Goal: Task Accomplishment & Management: Complete application form

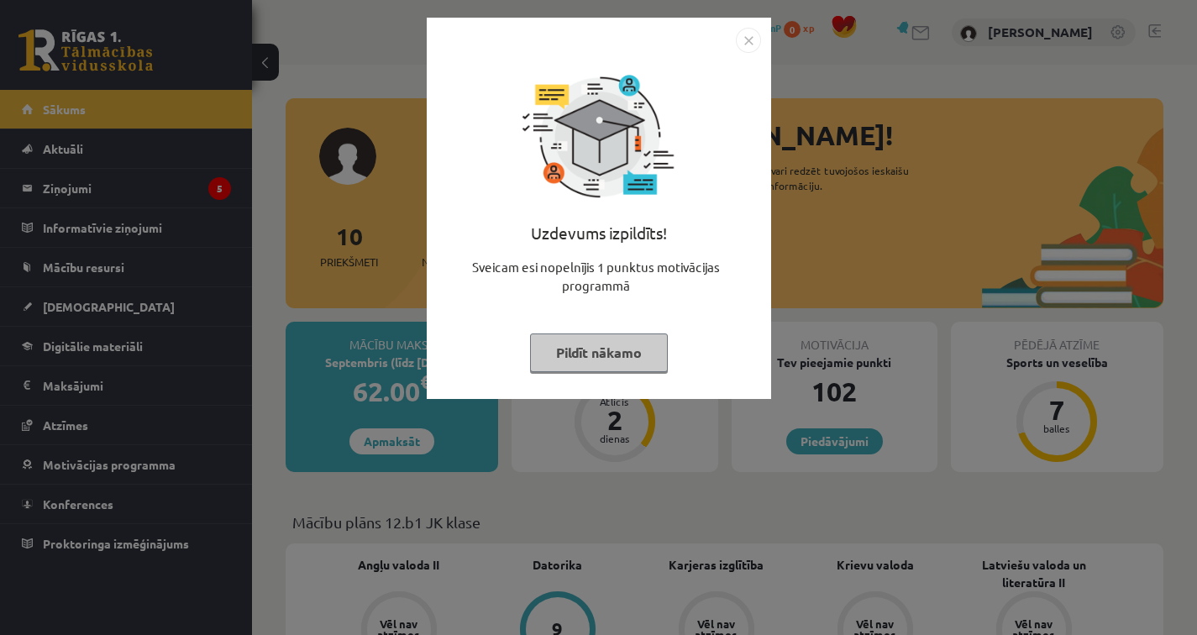
click at [753, 45] on img "Close" at bounding box center [748, 40] width 25 height 25
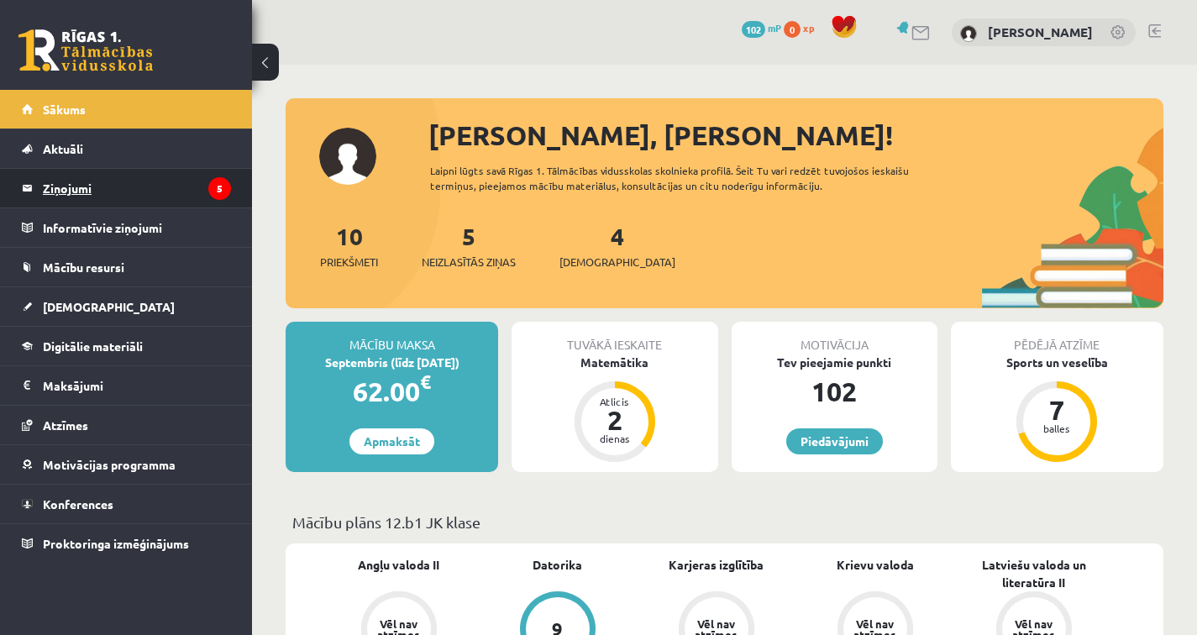
click at [150, 188] on legend "Ziņojumi 5" at bounding box center [137, 188] width 188 height 39
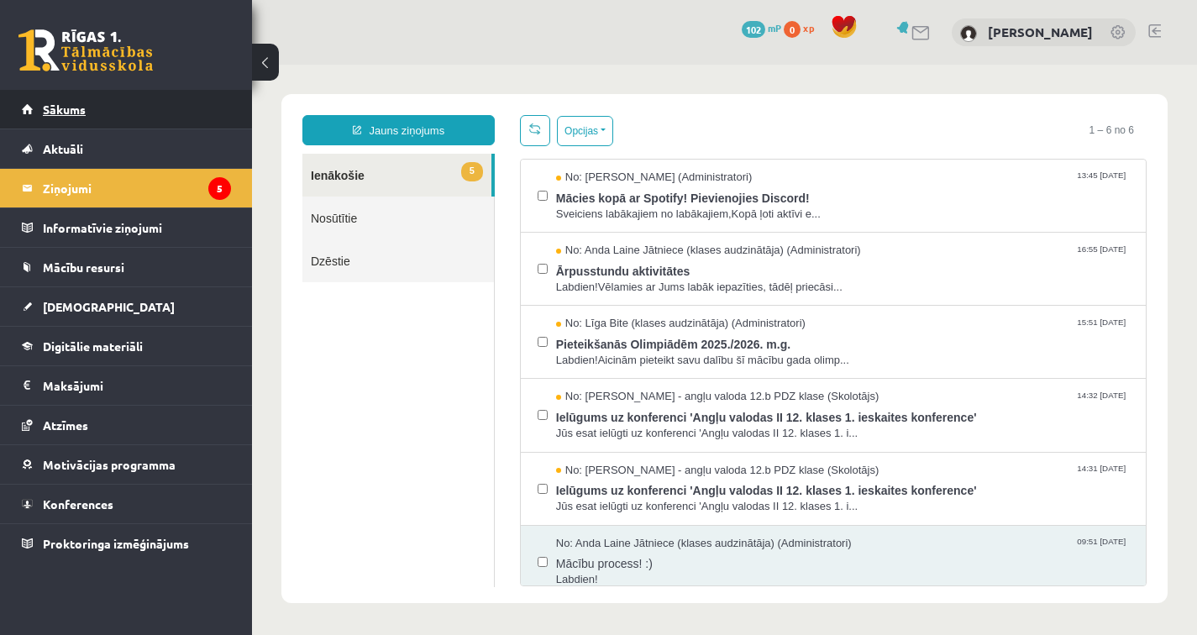
click at [155, 118] on link "Sākums" at bounding box center [126, 109] width 209 height 39
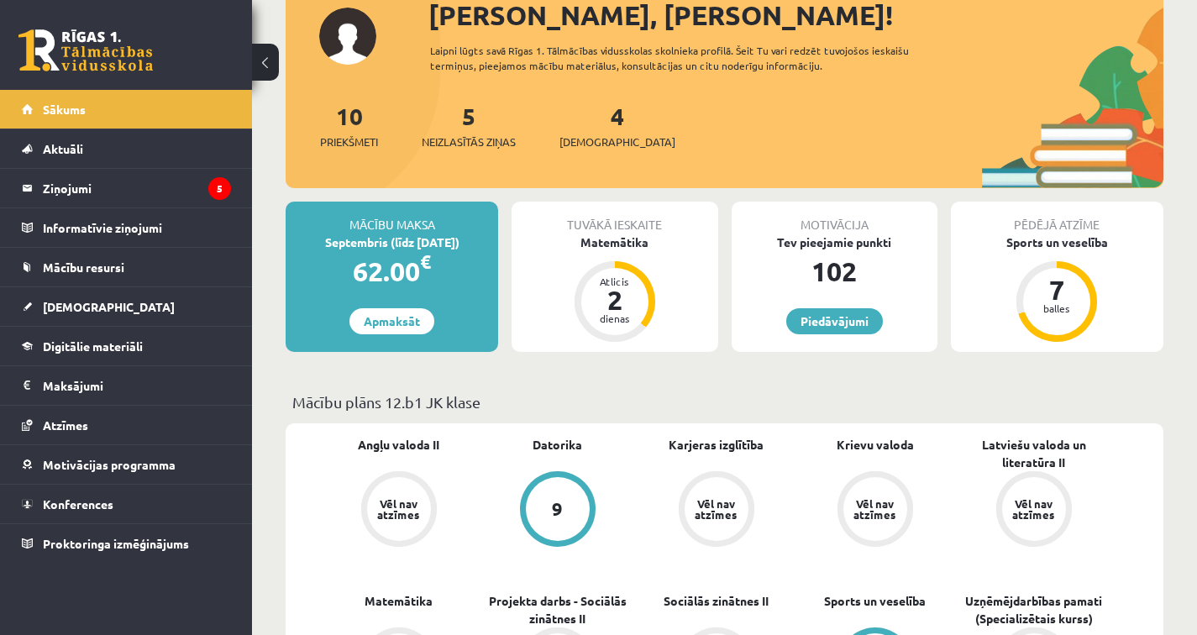
scroll to position [135, 0]
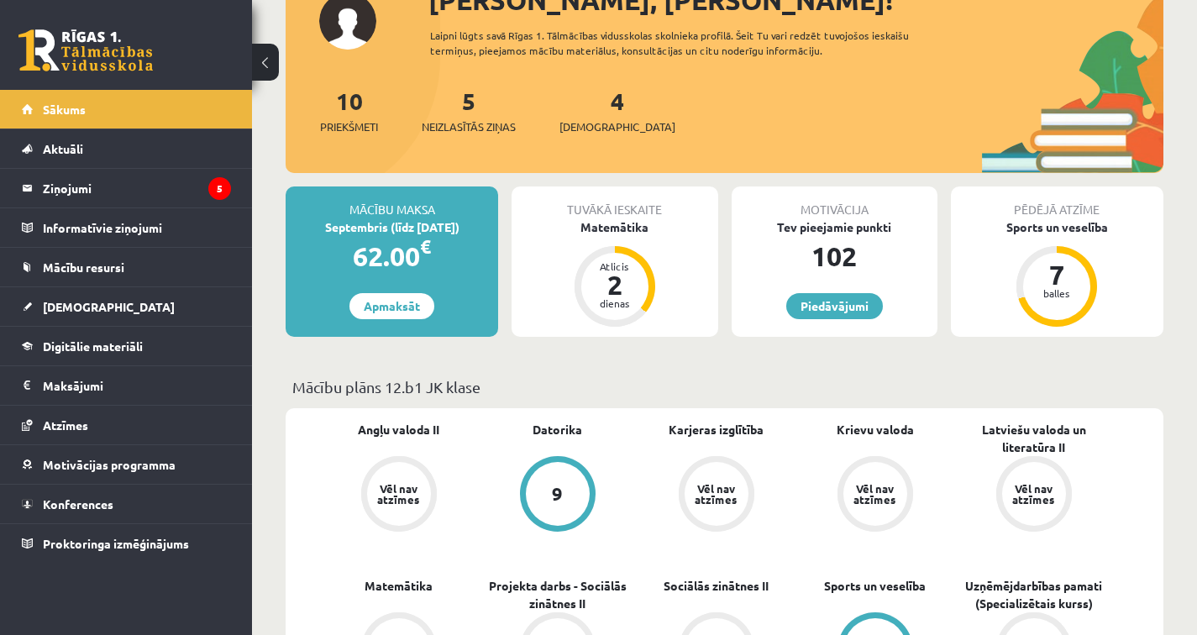
click at [398, 484] on div "Vēl nav atzīmes" at bounding box center [398, 494] width 47 height 22
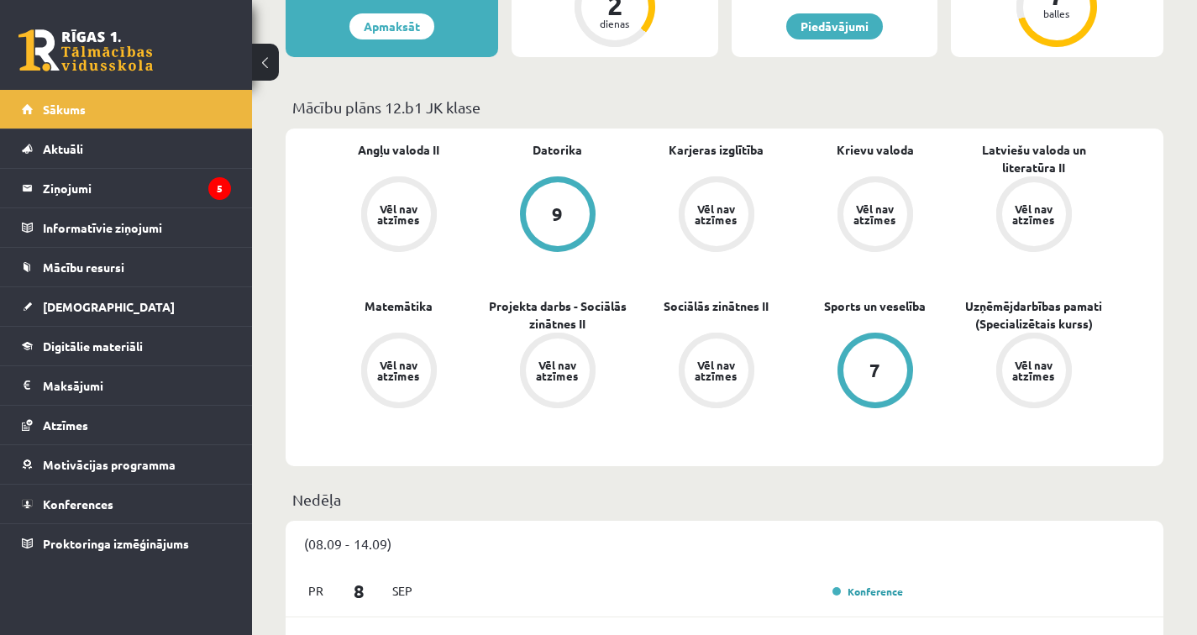
scroll to position [421, 0]
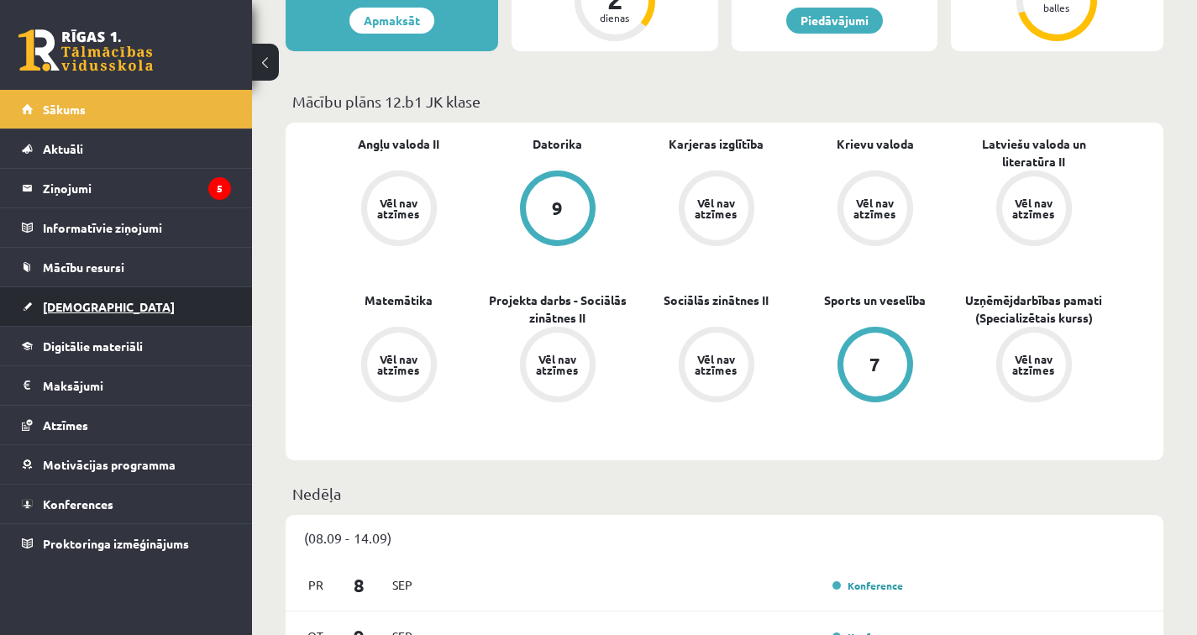
click at [190, 300] on link "[DEMOGRAPHIC_DATA]" at bounding box center [126, 306] width 209 height 39
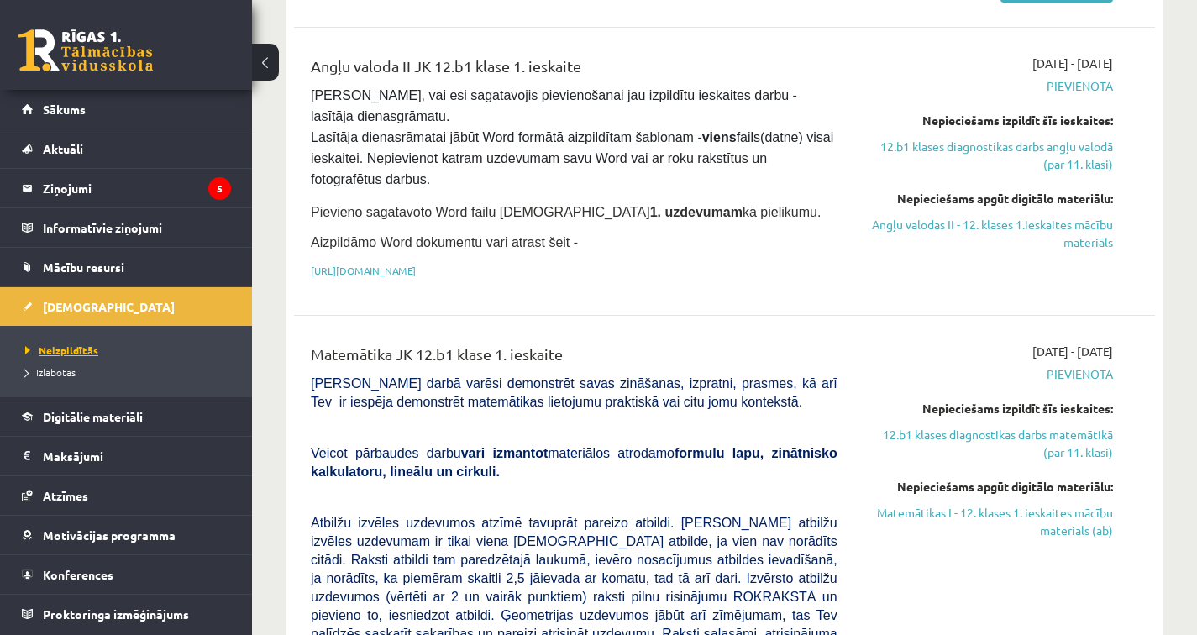
click at [92, 346] on span "Neizpildītās" at bounding box center [61, 350] width 73 height 13
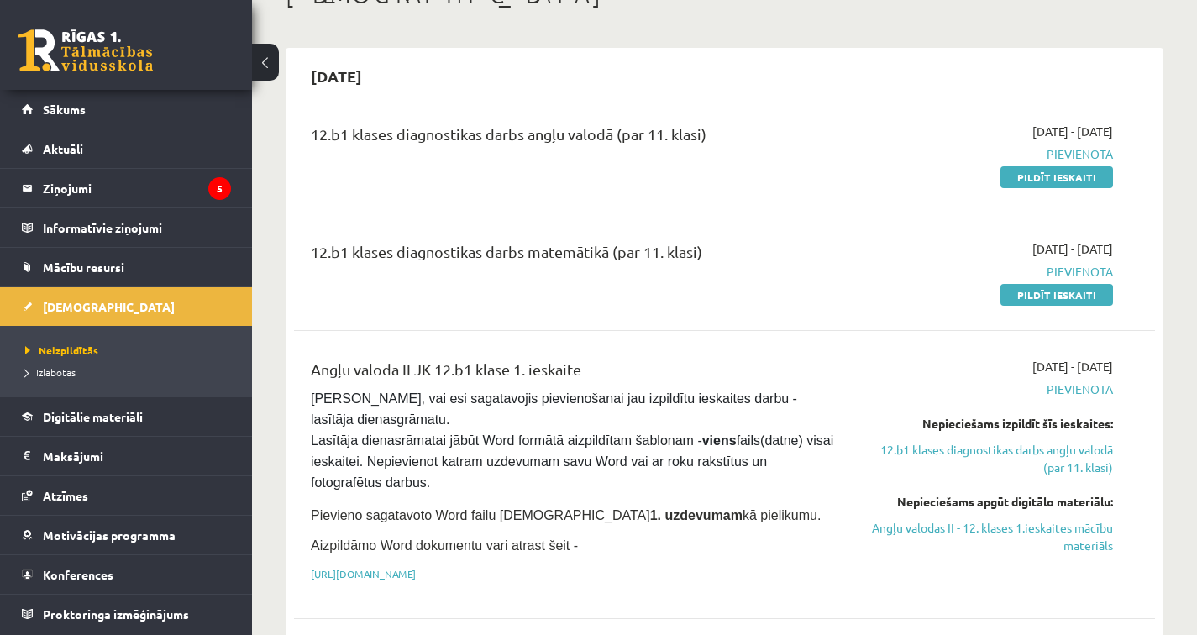
scroll to position [114, 0]
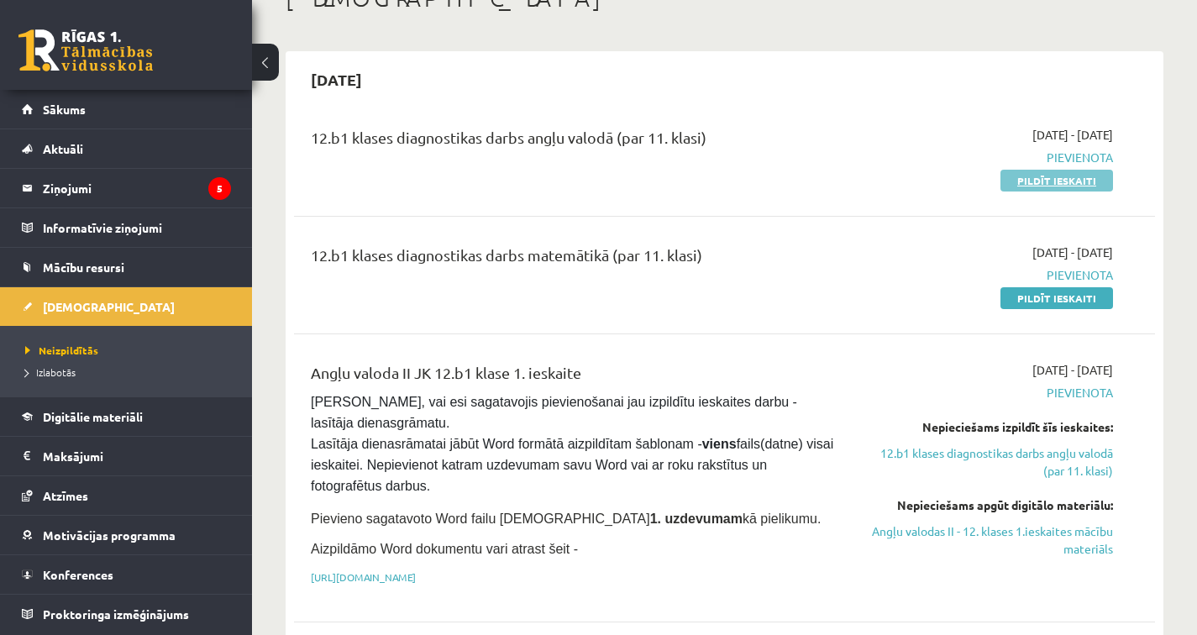
click at [1037, 180] on link "Pildīt ieskaiti" at bounding box center [1056, 181] width 113 height 22
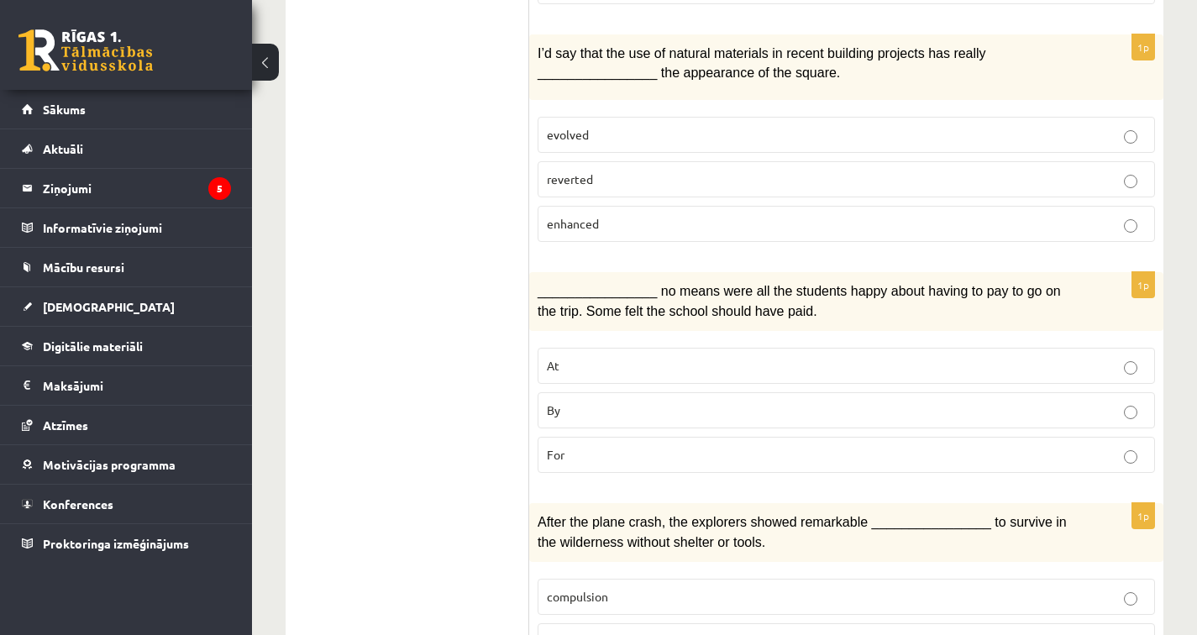
scroll to position [780, 0]
click at [645, 401] on p "By" at bounding box center [846, 410] width 599 height 18
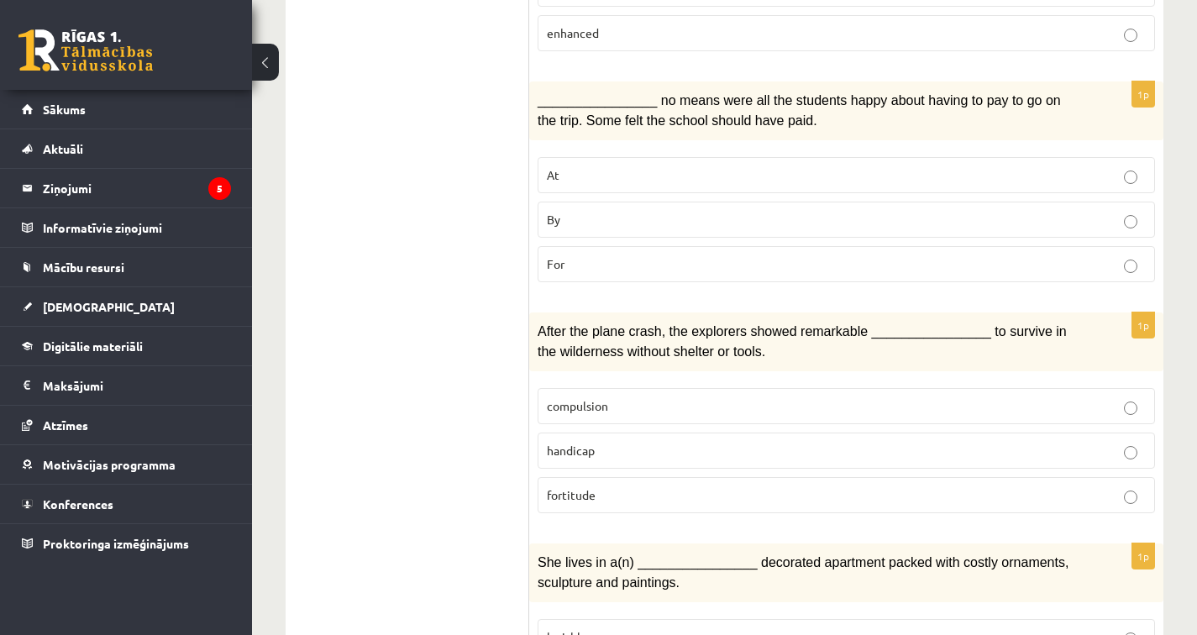
scroll to position [971, 0]
click at [698, 491] on p "fortitude" at bounding box center [846, 494] width 599 height 18
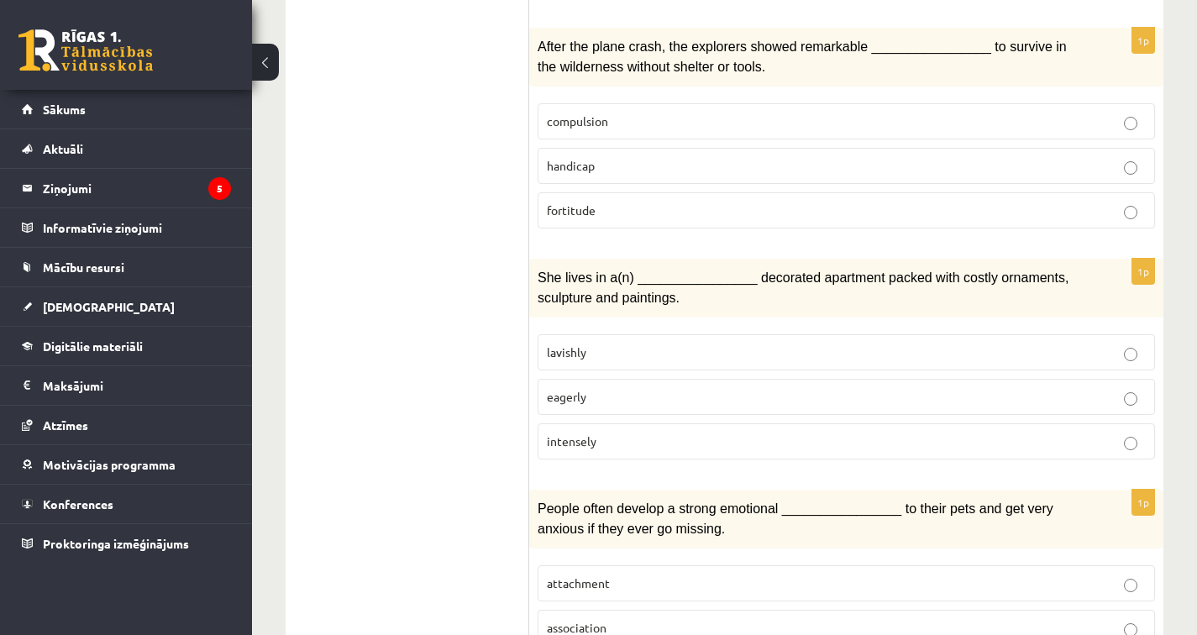
scroll to position [1259, 0]
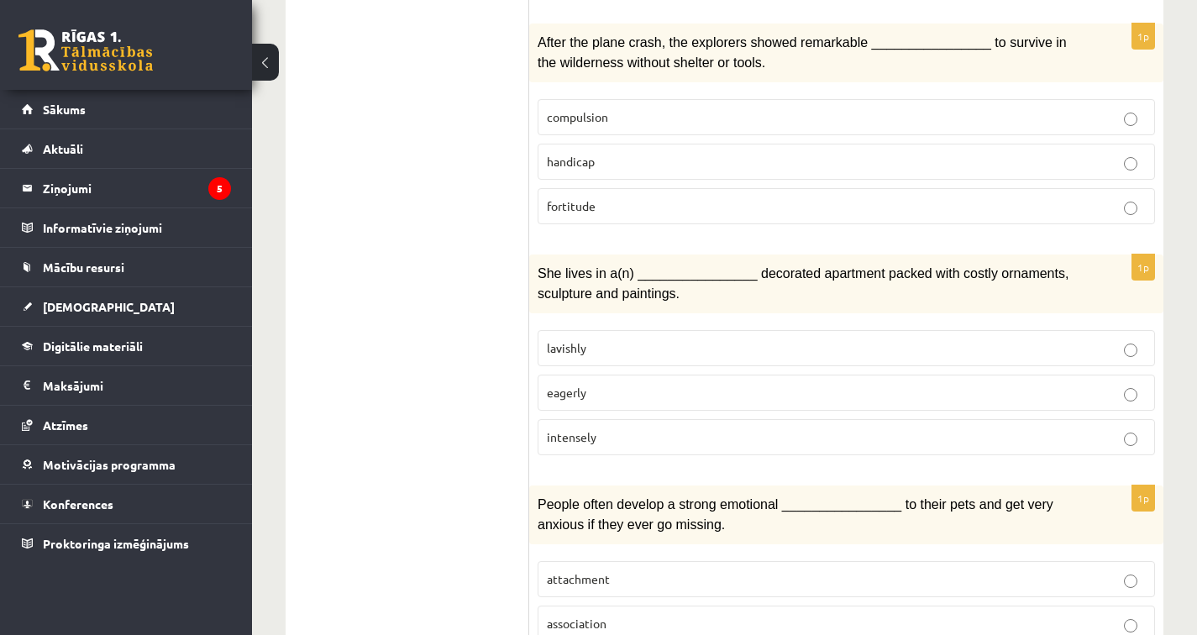
click at [699, 339] on p "lavishly" at bounding box center [846, 348] width 599 height 18
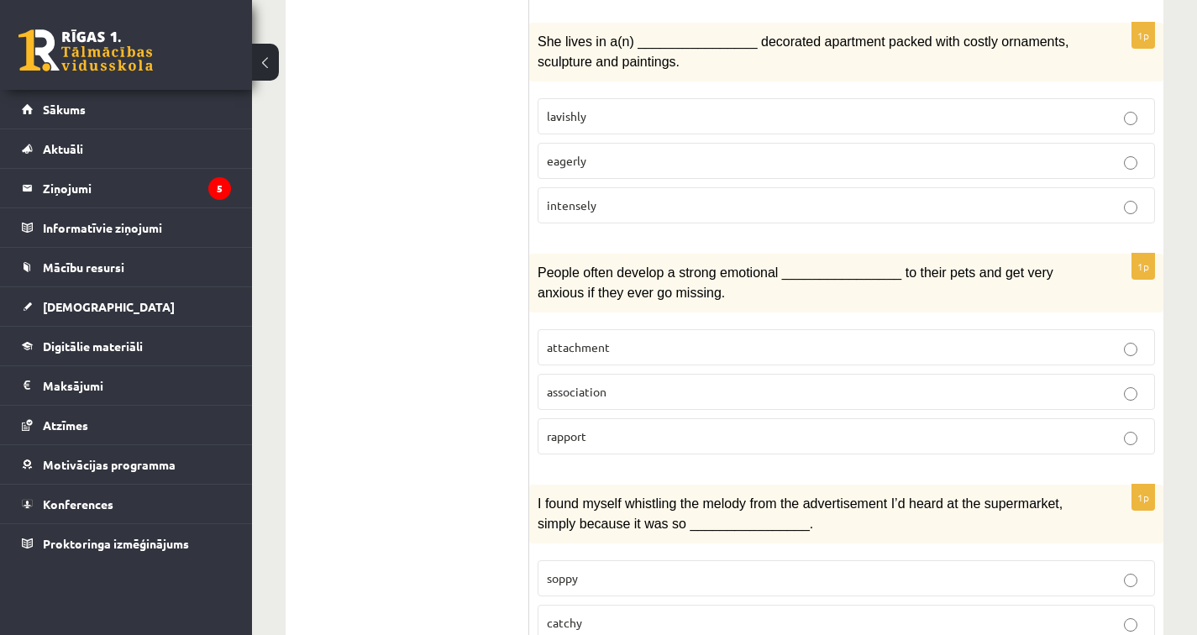
scroll to position [1535, 0]
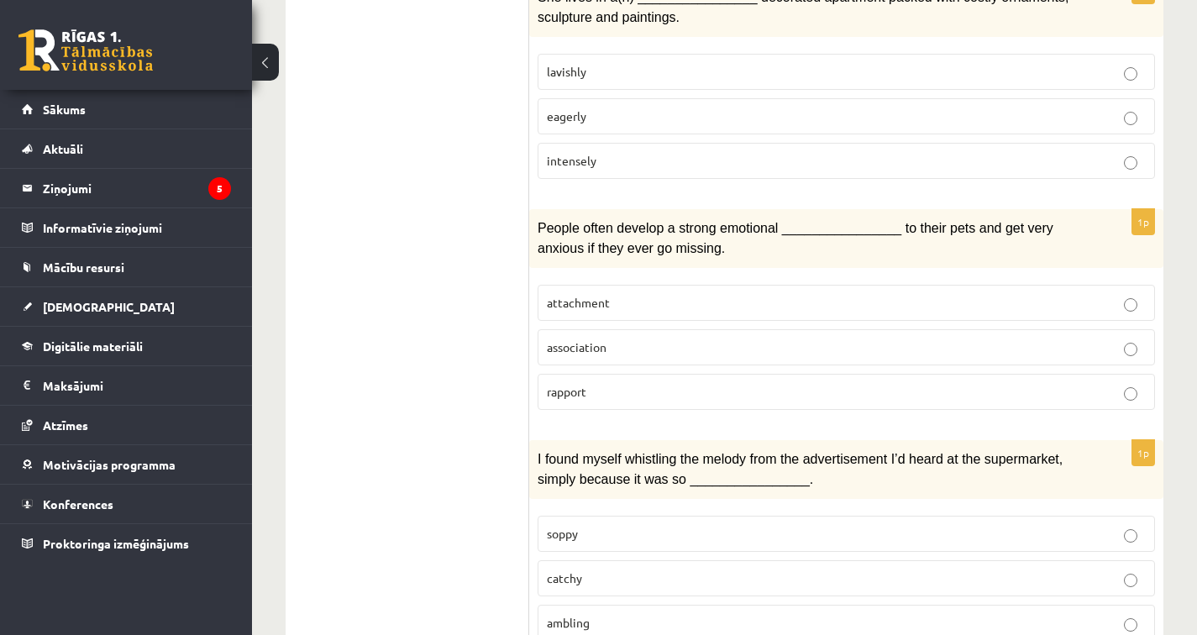
click at [737, 294] on p "attachment" at bounding box center [846, 303] width 599 height 18
click at [711, 383] on p "rapport" at bounding box center [846, 392] width 599 height 18
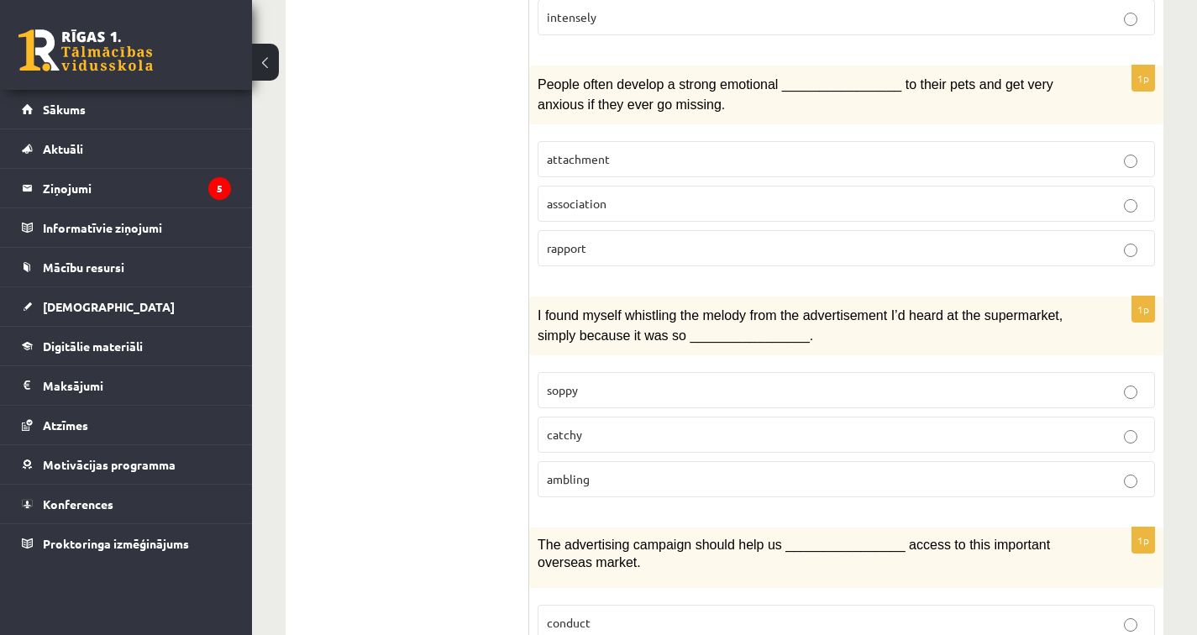
scroll to position [1684, 0]
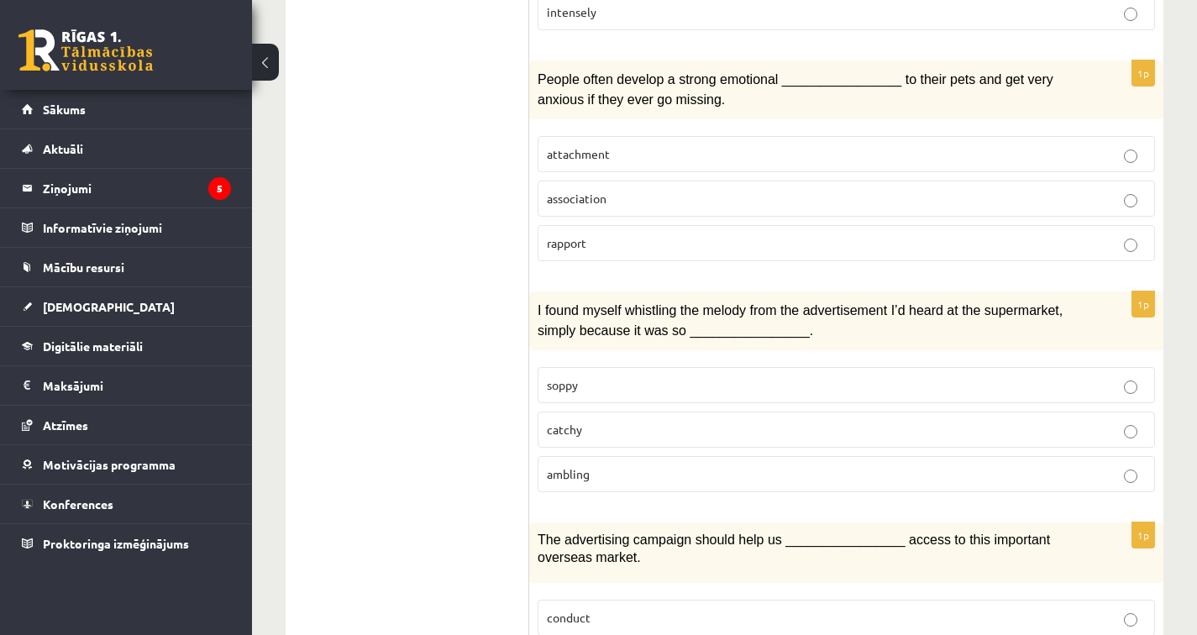
click at [662, 421] on p "catchy" at bounding box center [846, 430] width 599 height 18
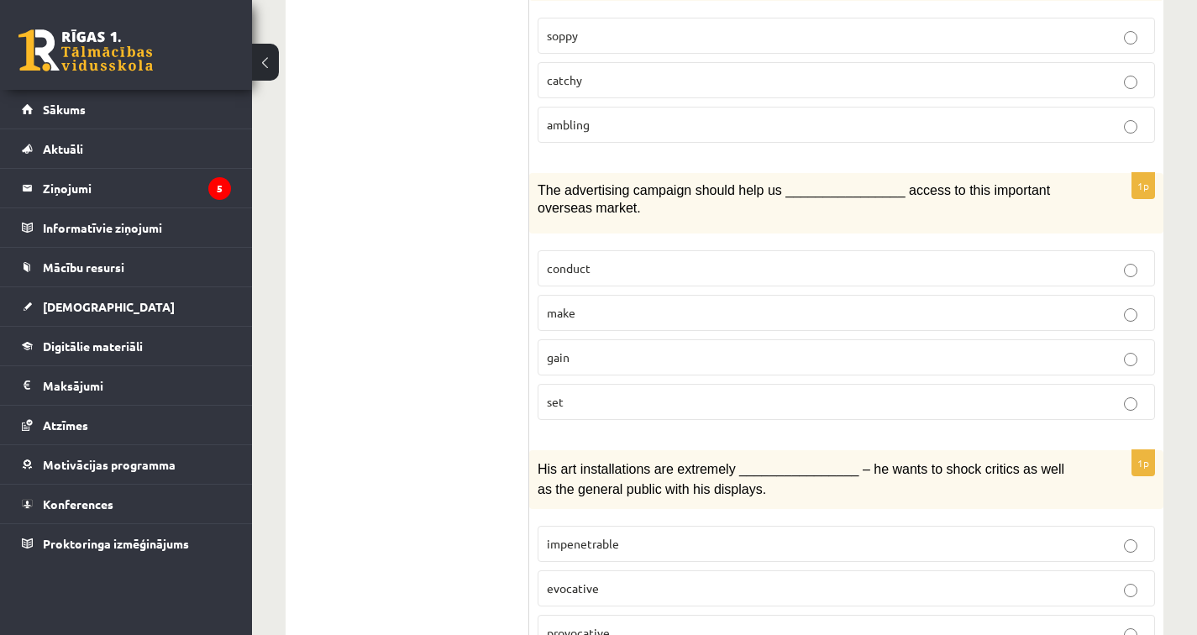
scroll to position [2035, 0]
click at [711, 347] on p "gain" at bounding box center [846, 356] width 599 height 18
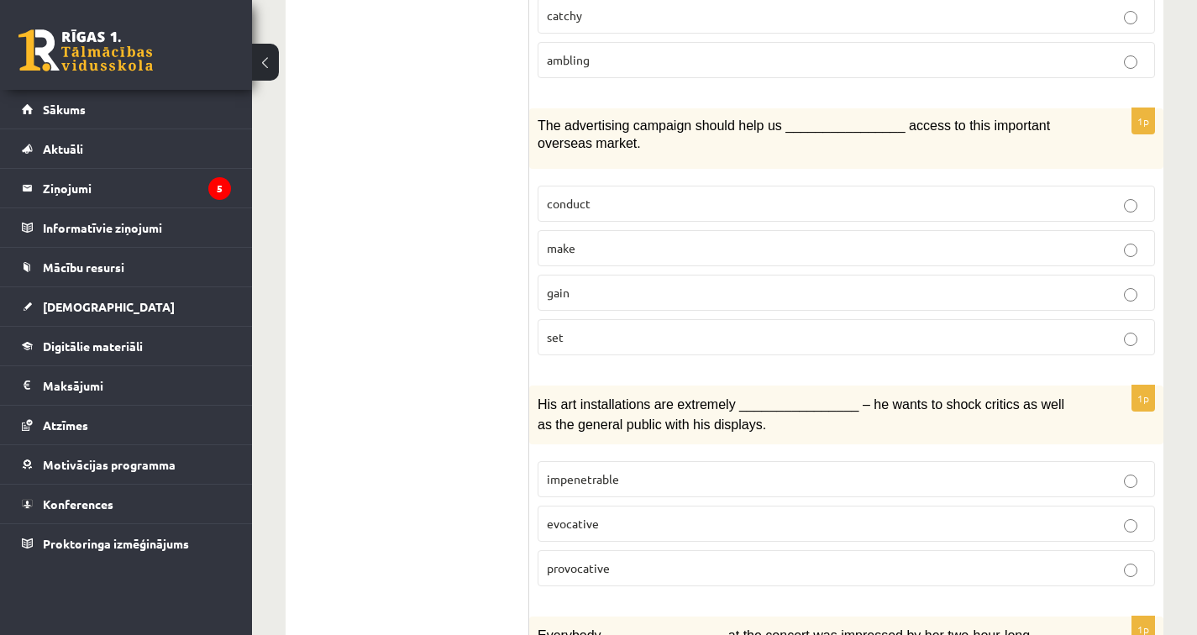
scroll to position [2111, 0]
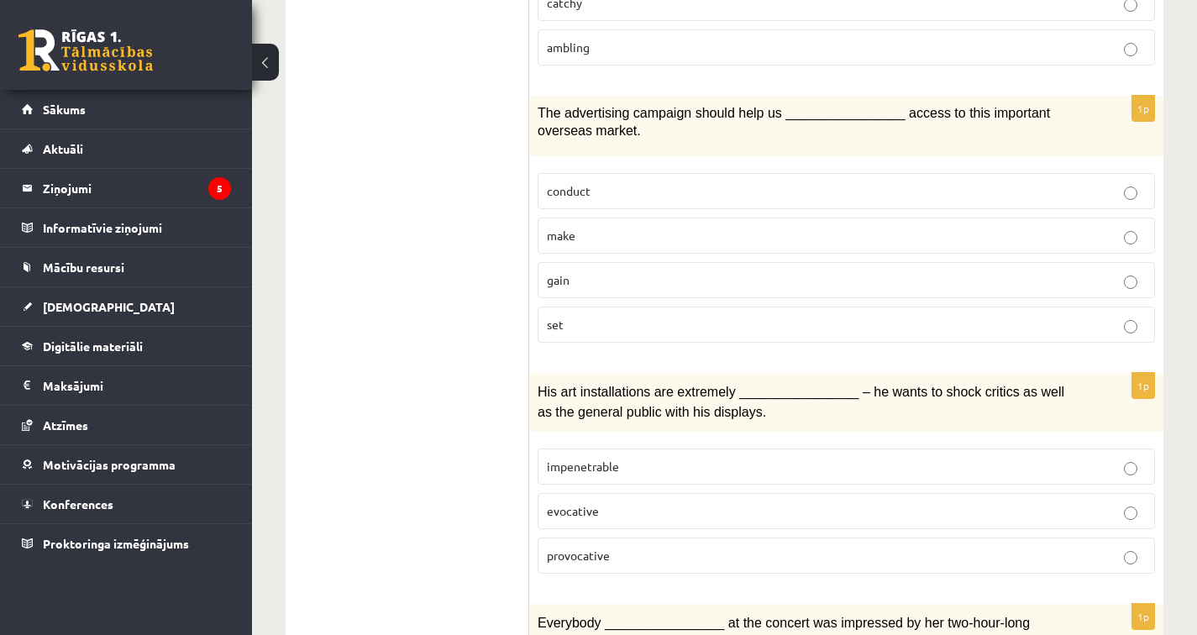
click at [687, 458] on p "impenetrable" at bounding box center [846, 467] width 599 height 18
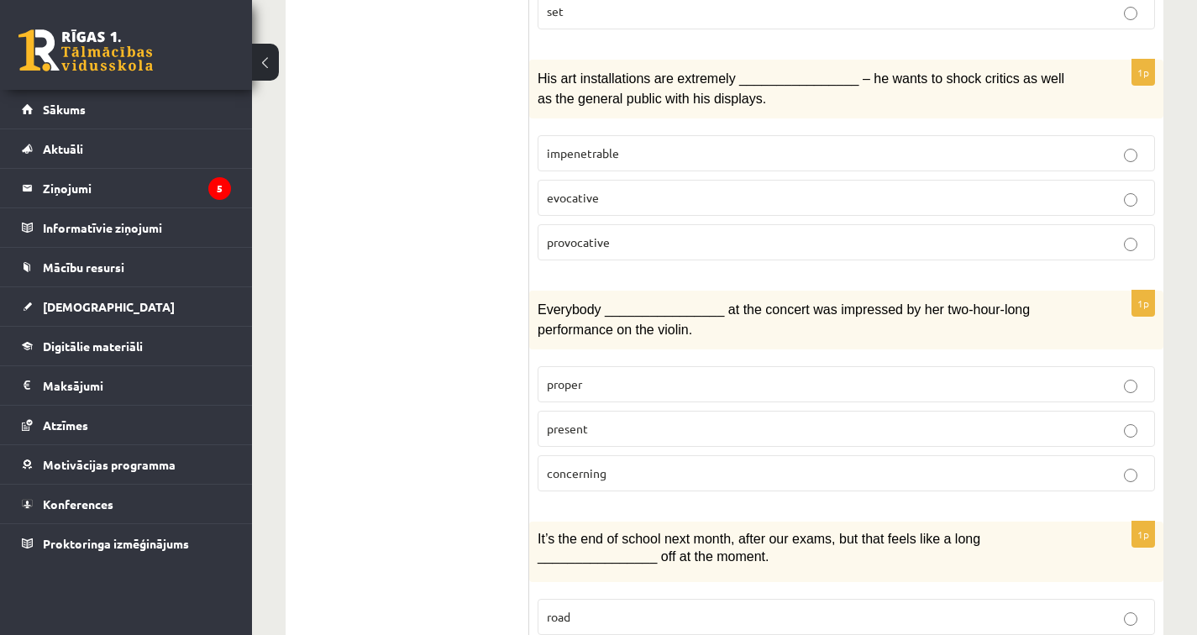
scroll to position [2425, 0]
click at [725, 419] on p "present" at bounding box center [846, 428] width 599 height 18
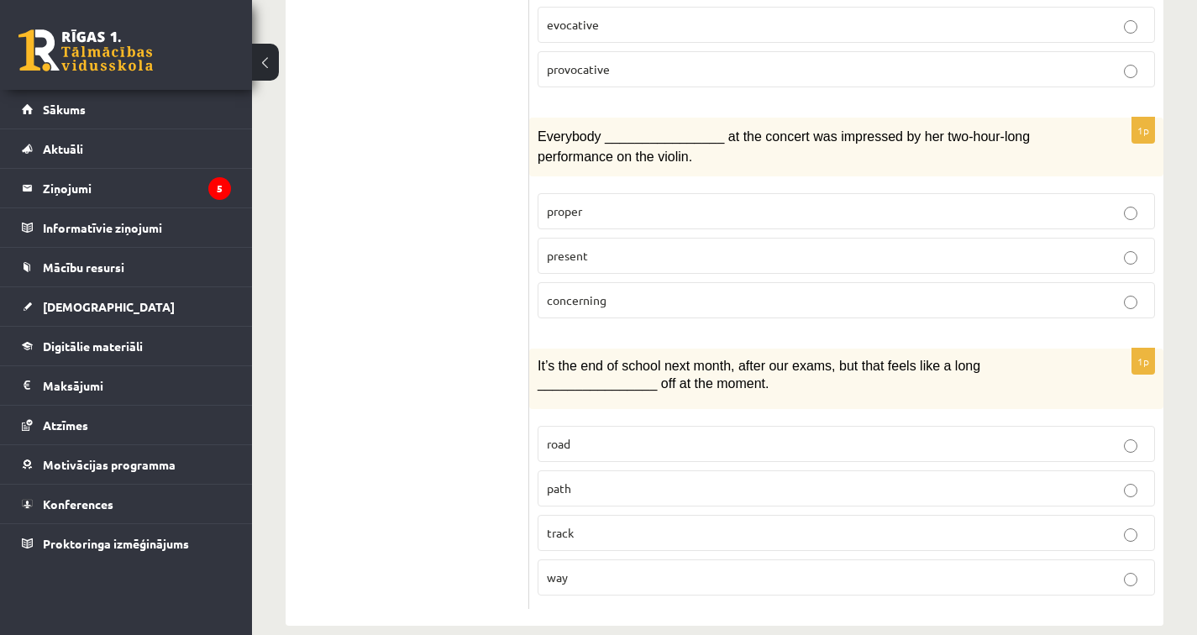
scroll to position [2596, 0]
click at [596, 569] on p "way" at bounding box center [846, 578] width 599 height 18
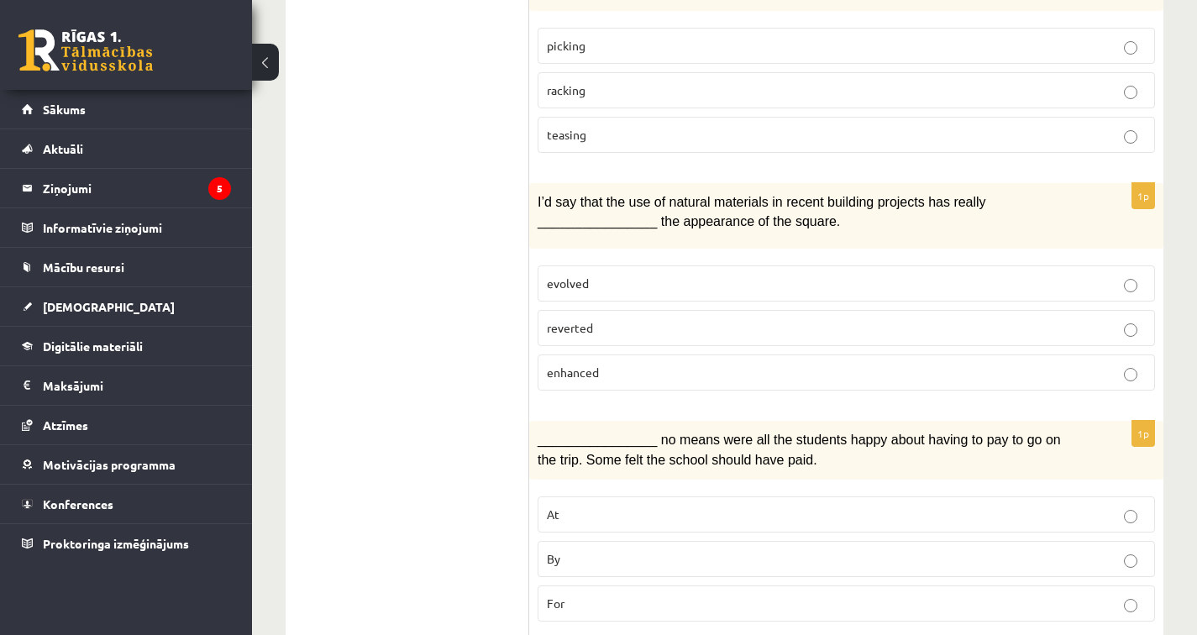
scroll to position [626, 0]
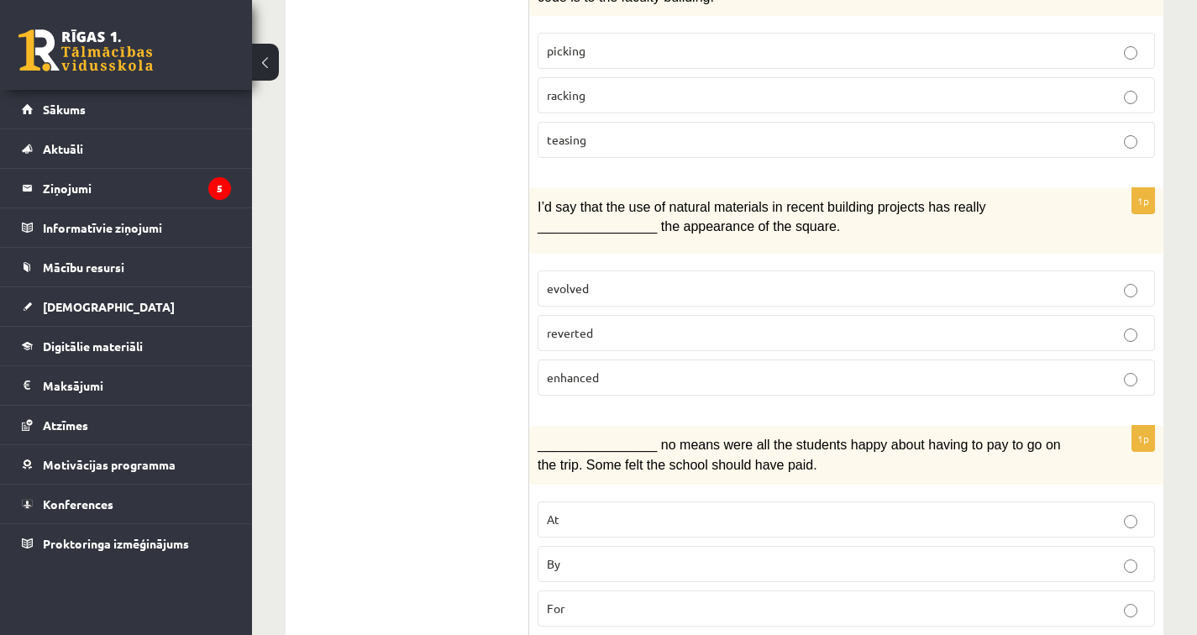
click at [664, 377] on p "enhanced" at bounding box center [846, 378] width 599 height 18
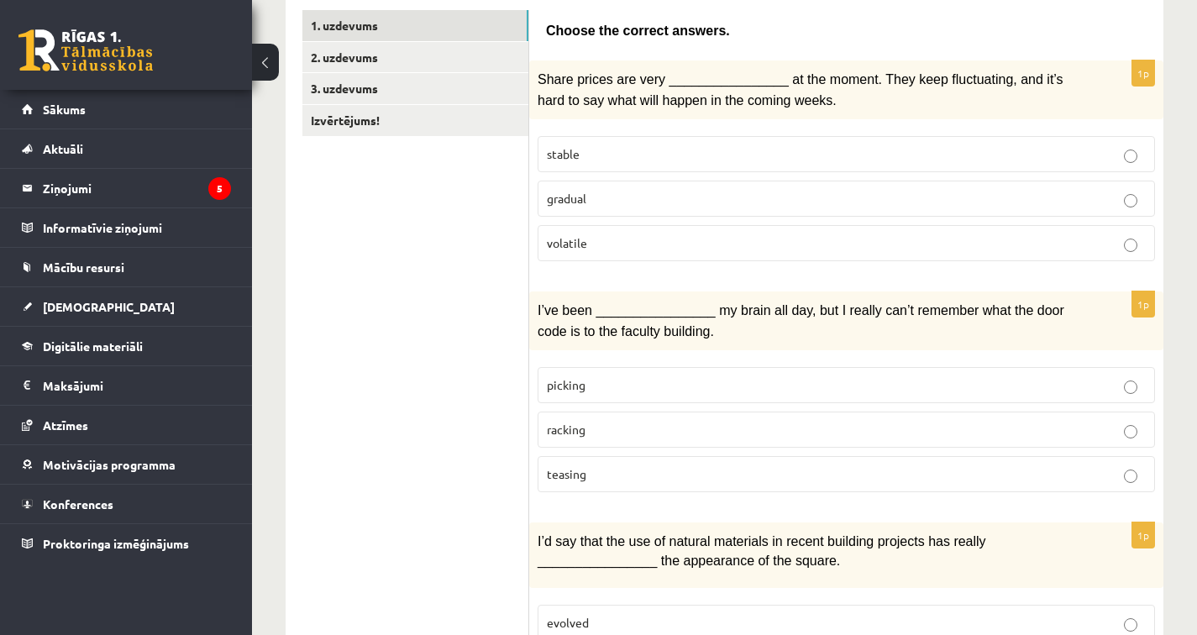
scroll to position [295, 0]
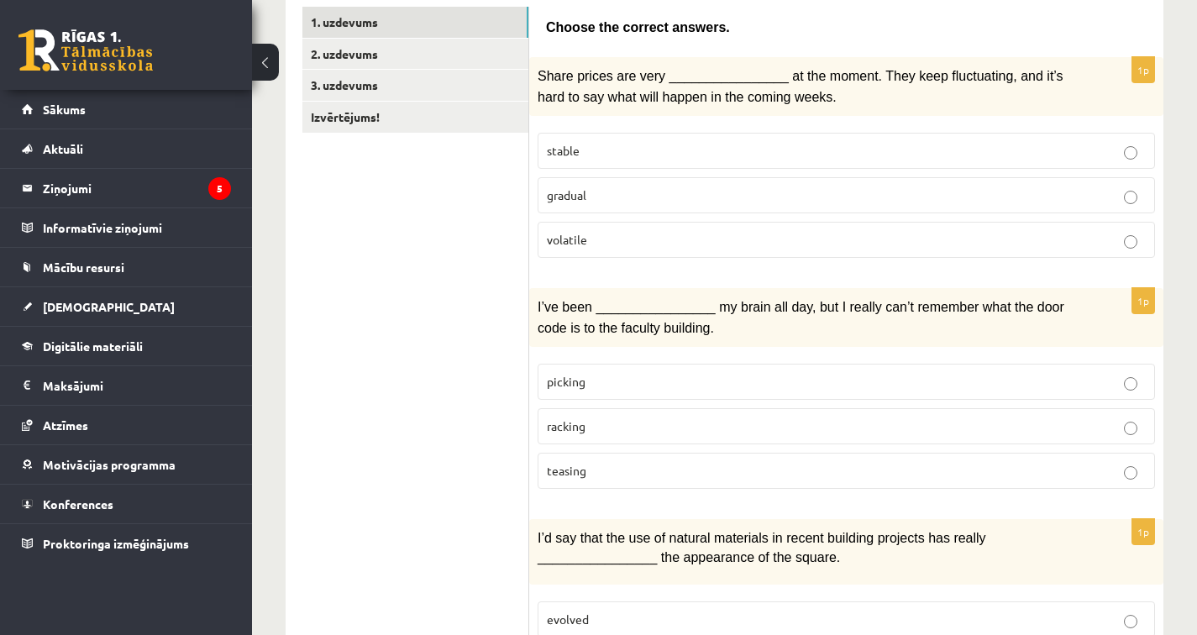
click at [662, 462] on p "teasing" at bounding box center [846, 471] width 599 height 18
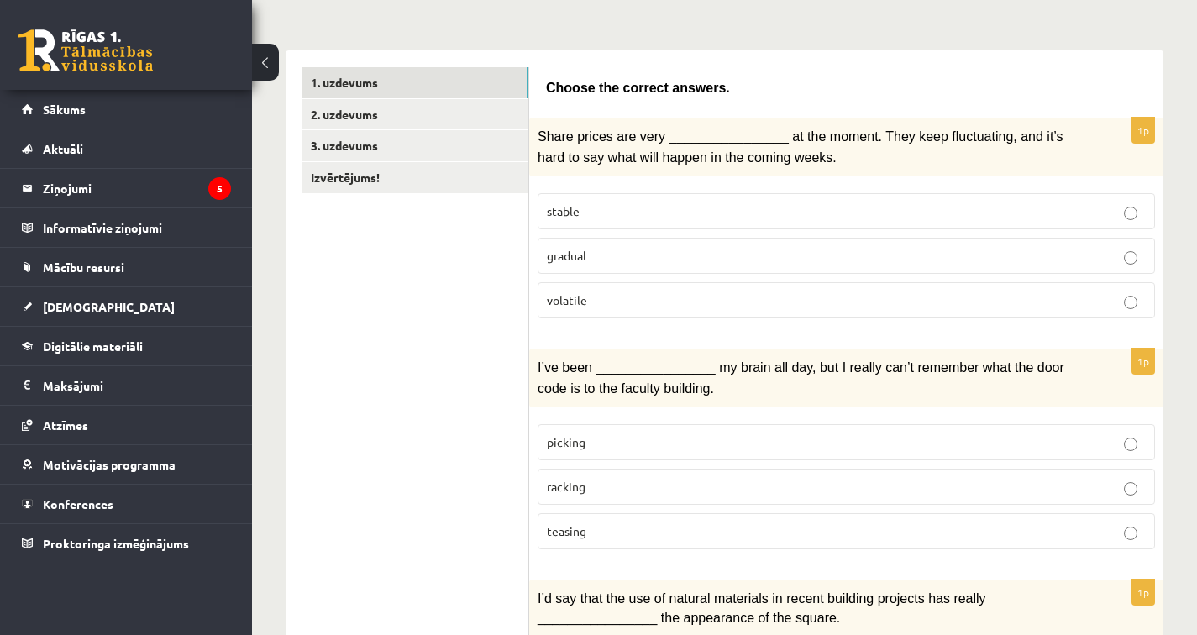
scroll to position [234, 0]
click at [636, 304] on p "volatile" at bounding box center [846, 300] width 599 height 18
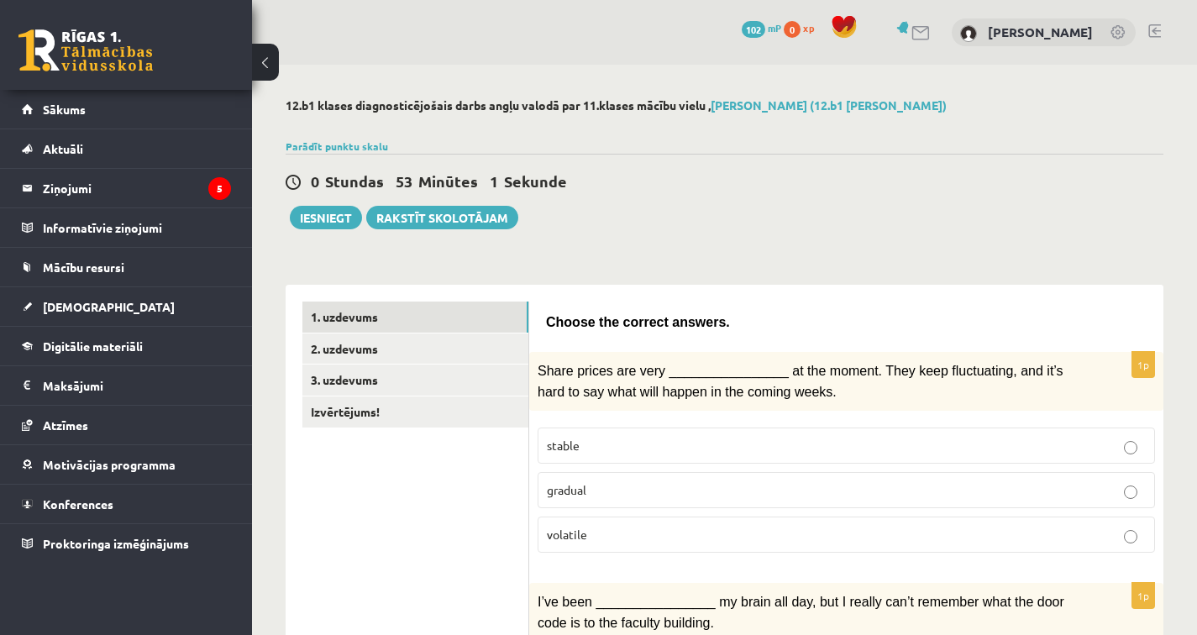
scroll to position [0, 0]
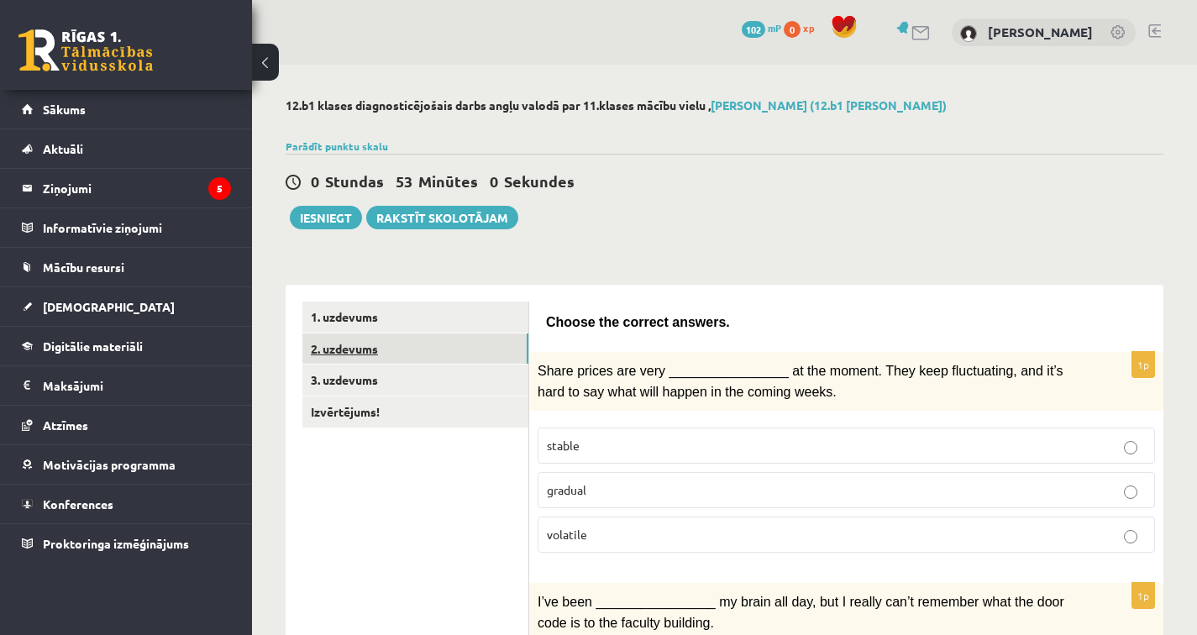
click at [481, 353] on link "2. uzdevums" at bounding box center [415, 348] width 226 height 31
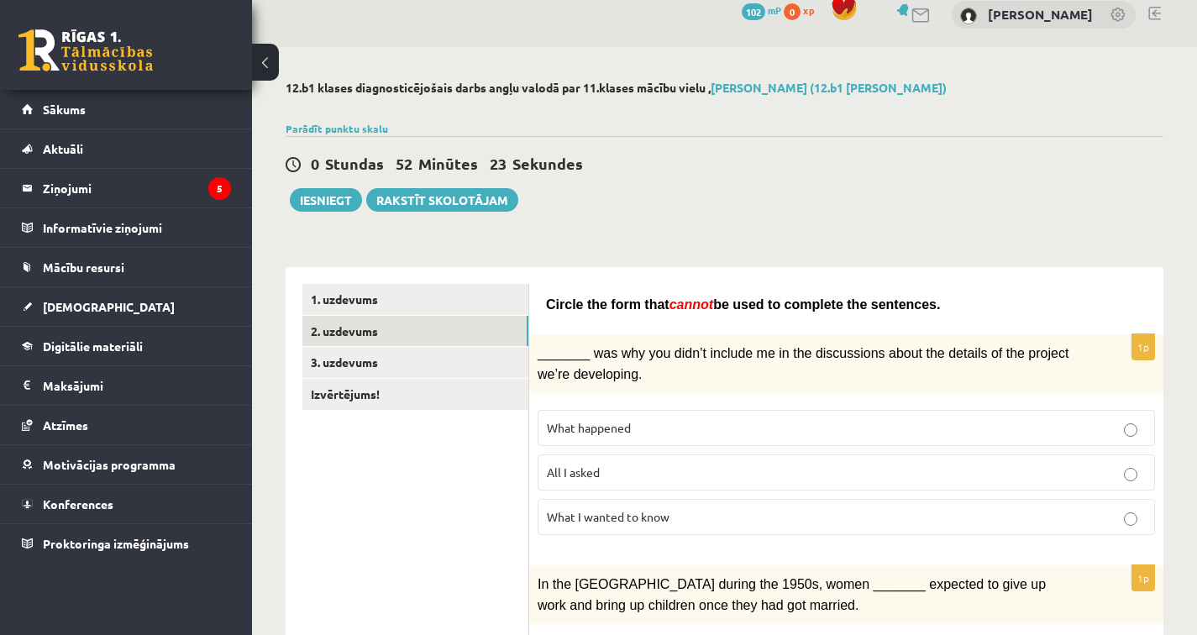
scroll to position [41, 0]
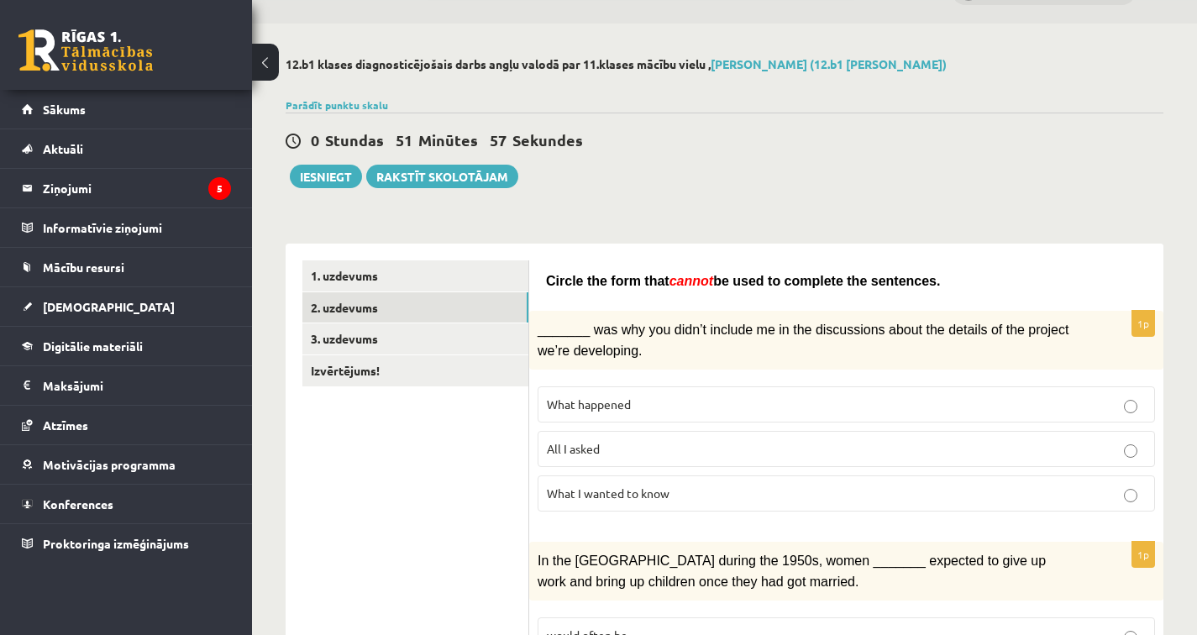
click at [711, 401] on p "What happened" at bounding box center [846, 405] width 599 height 18
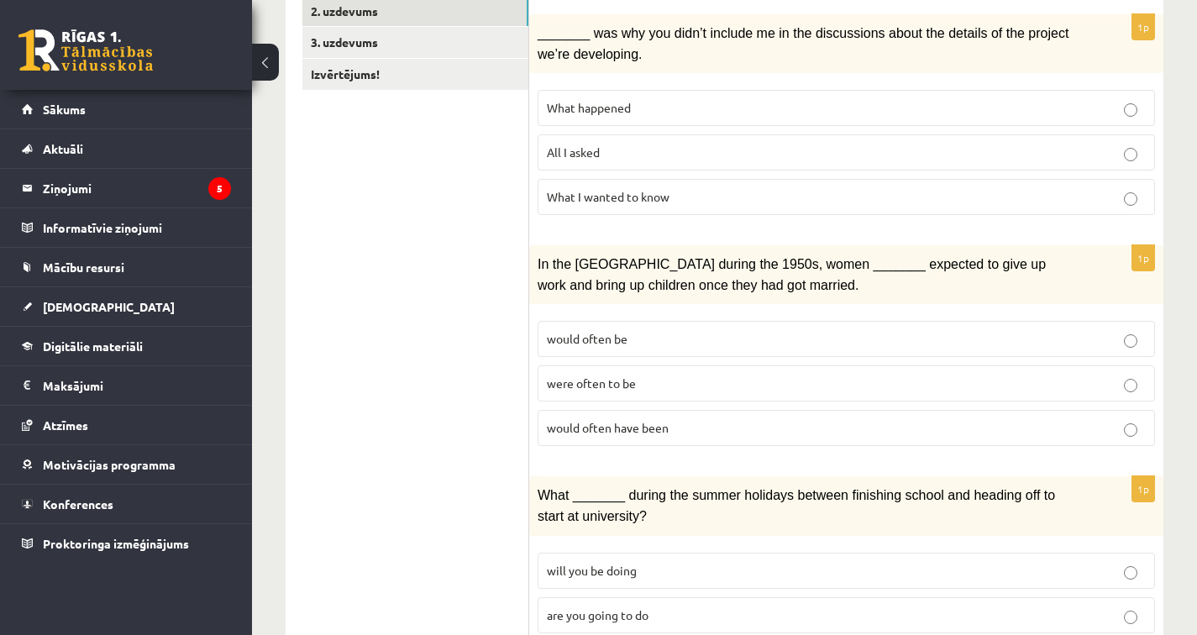
scroll to position [349, 0]
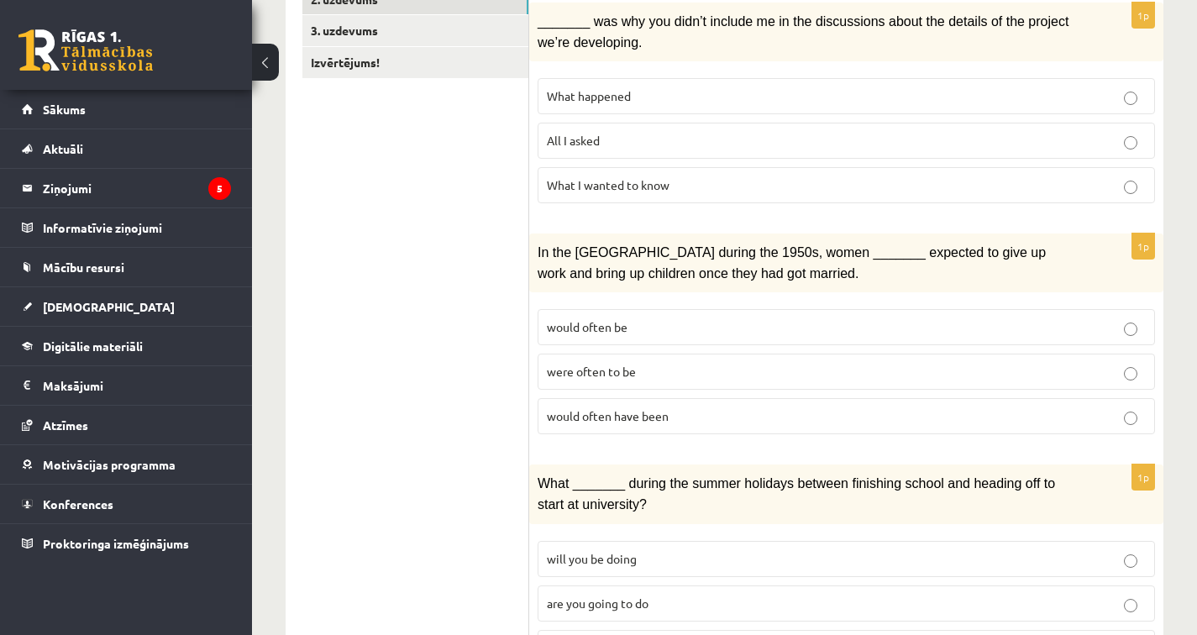
click at [700, 412] on p "would often have been" at bounding box center [846, 416] width 599 height 18
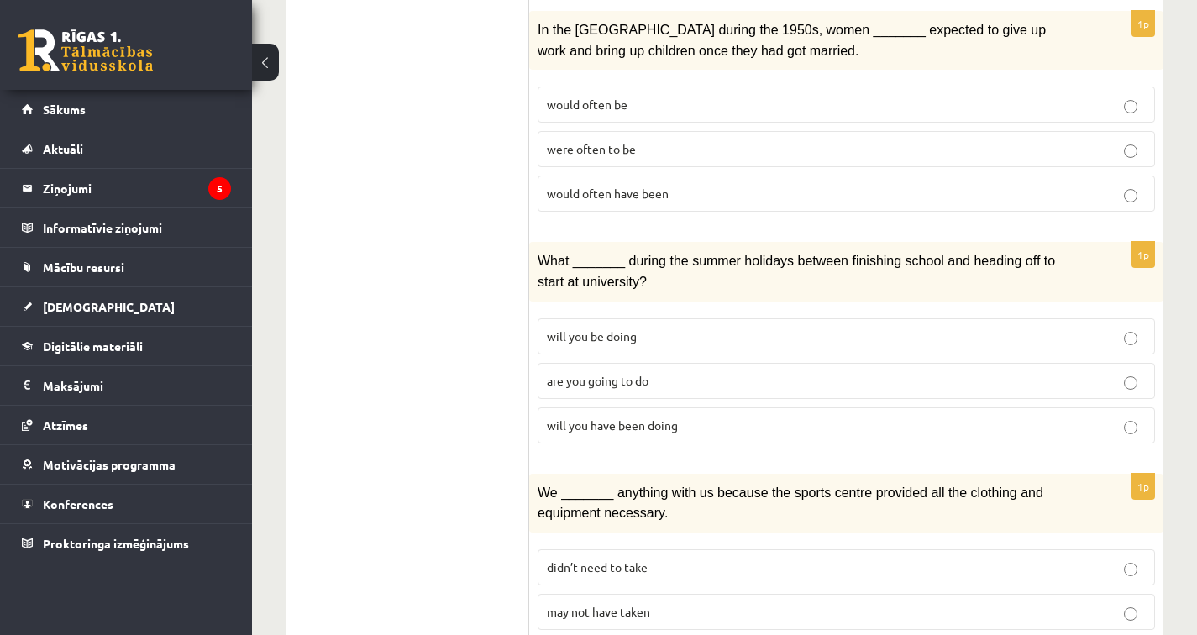
scroll to position [573, 0]
click at [711, 423] on p "will you have been doing" at bounding box center [846, 425] width 599 height 18
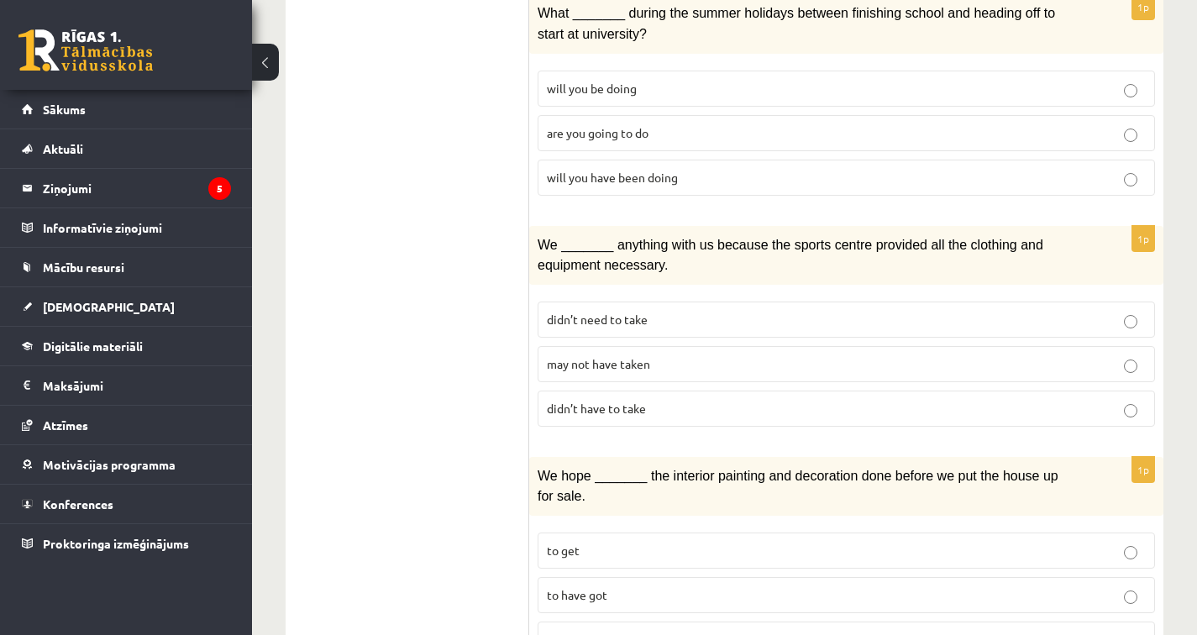
scroll to position [820, 0]
click at [716, 358] on p "may not have taken" at bounding box center [846, 364] width 599 height 18
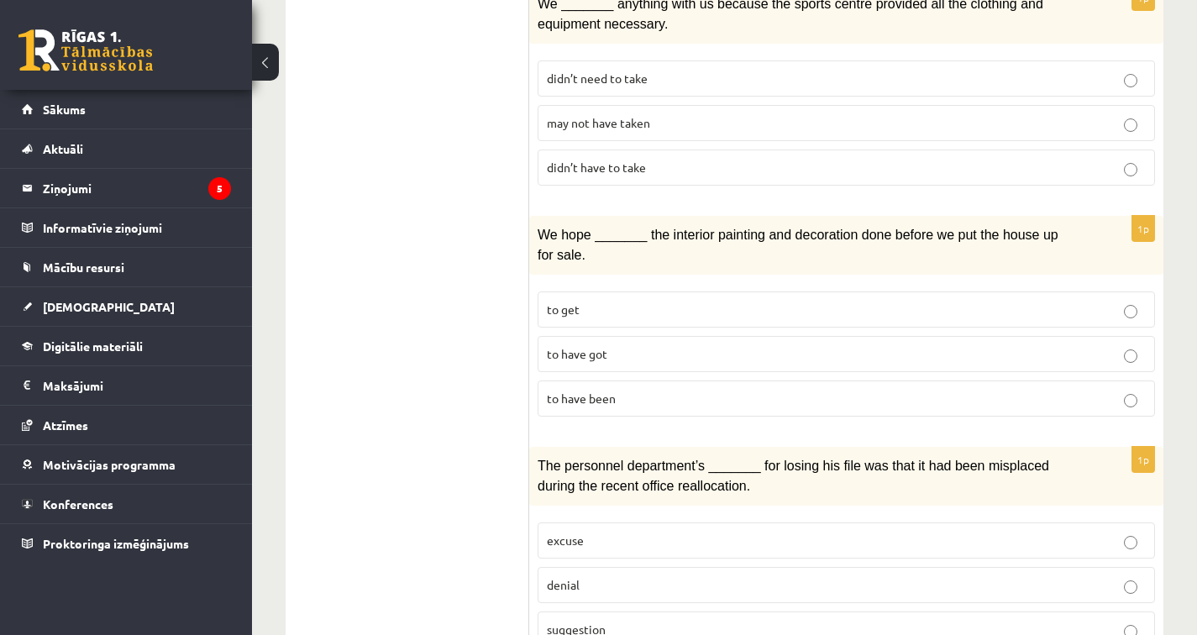
scroll to position [1062, 0]
click at [613, 391] on span "to have been" at bounding box center [581, 397] width 69 height 15
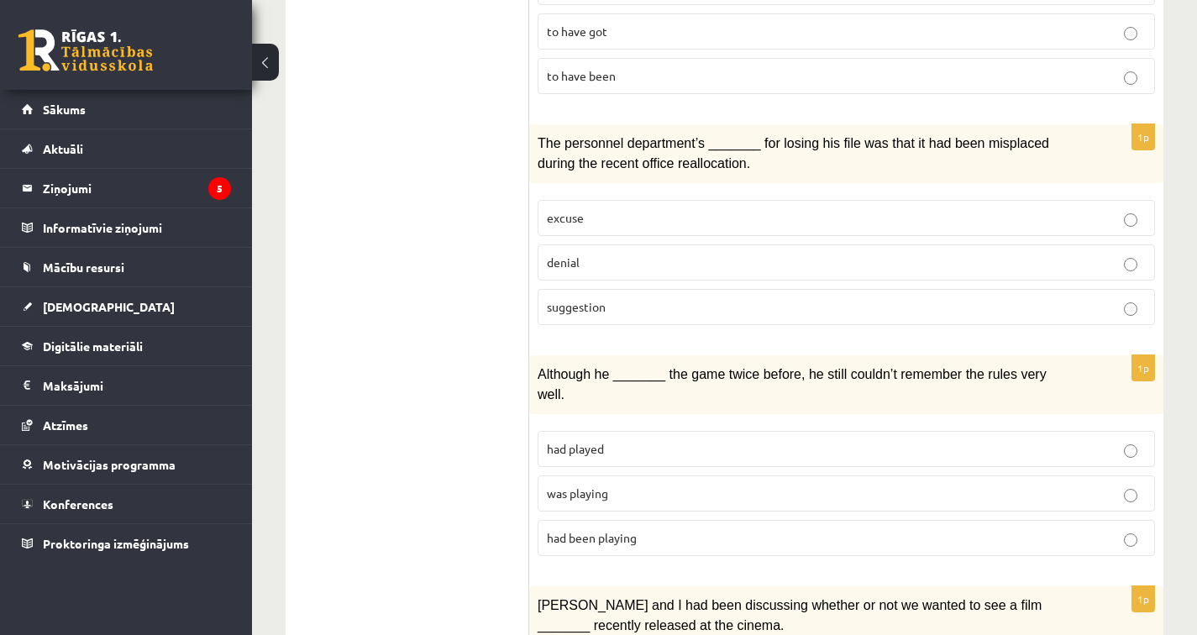
scroll to position [1385, 0]
click at [635, 298] on p "suggestion" at bounding box center [846, 305] width 599 height 18
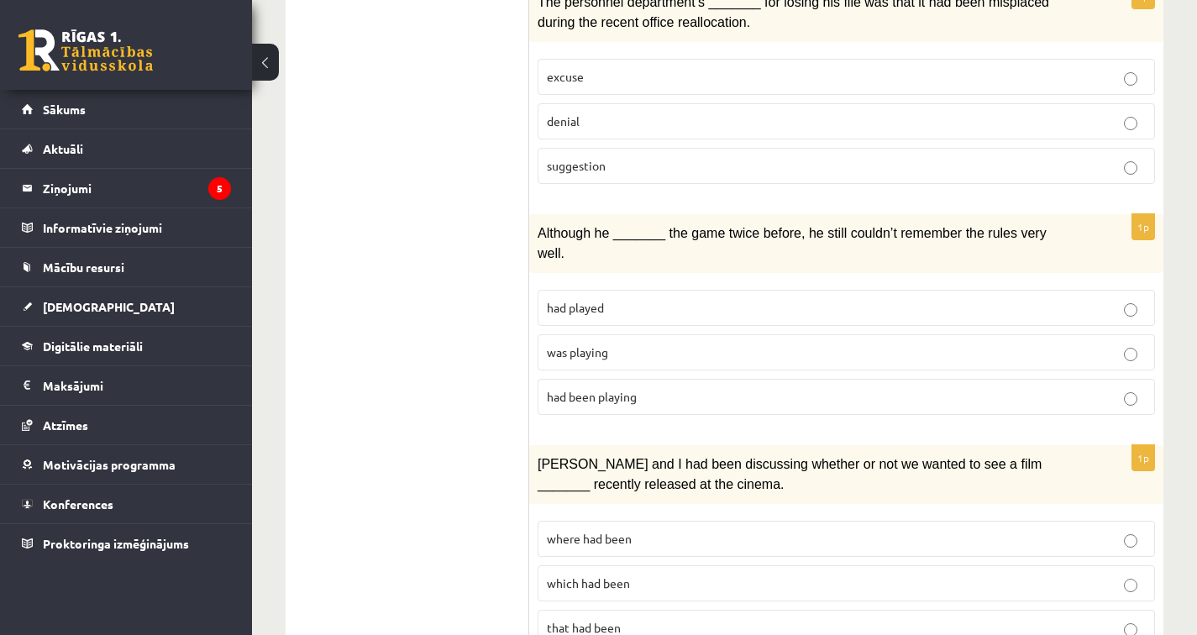
scroll to position [1526, 0]
click at [659, 386] on p "had been playing" at bounding box center [846, 395] width 599 height 18
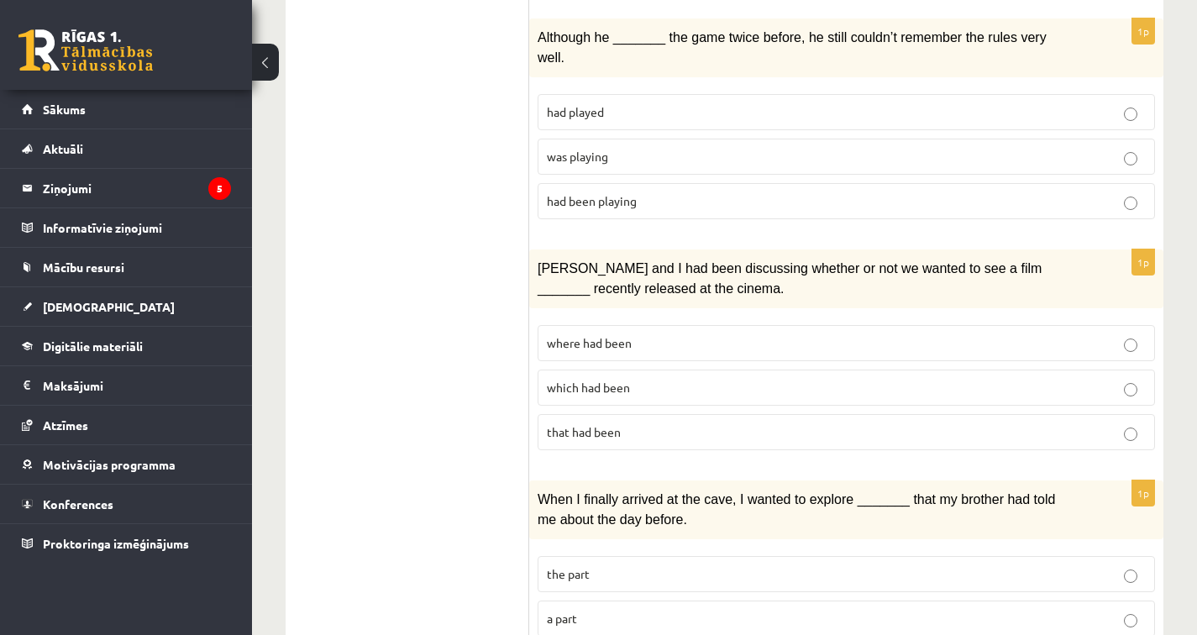
scroll to position [1721, 0]
click at [756, 333] on p "where had been" at bounding box center [846, 342] width 599 height 18
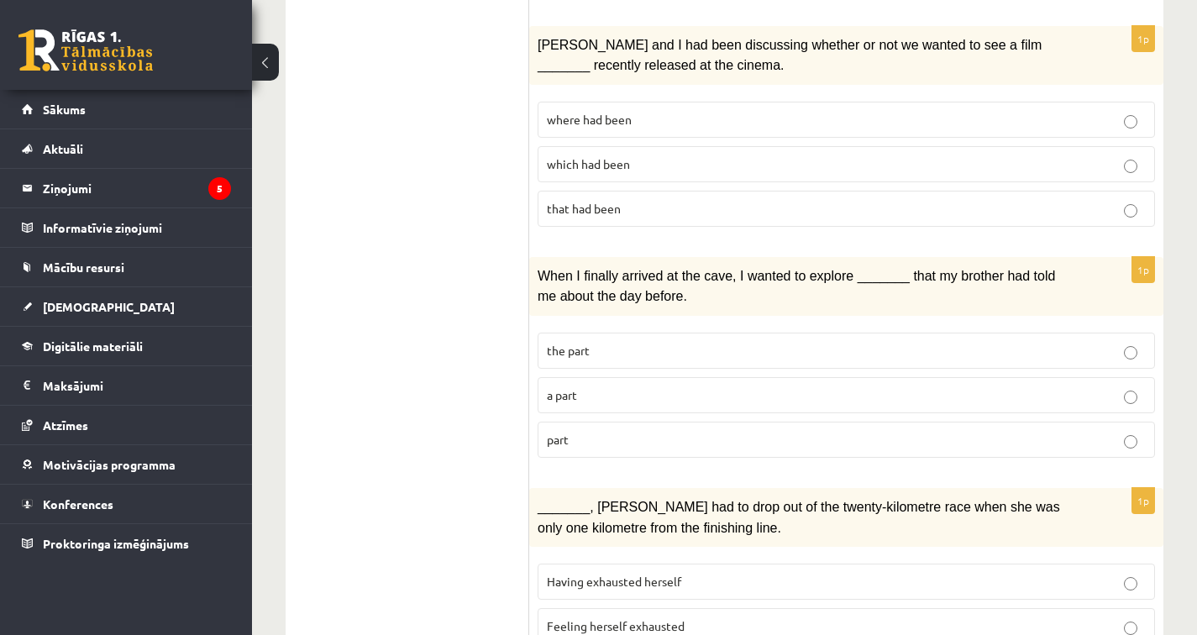
scroll to position [1963, 0]
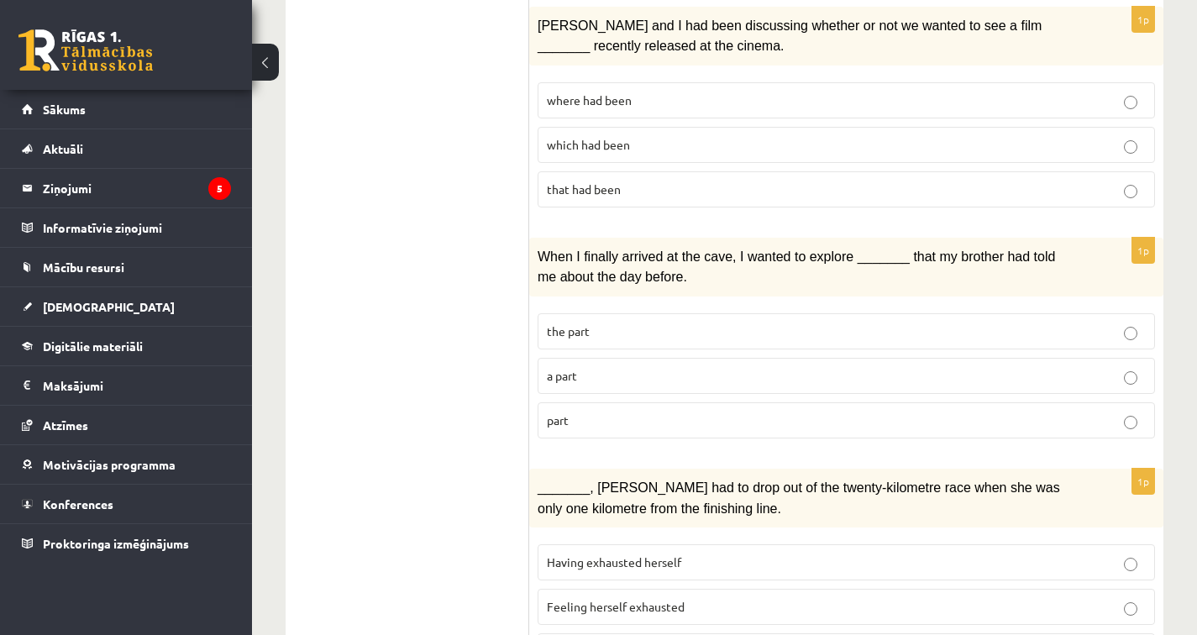
click at [742, 412] on p "part" at bounding box center [846, 421] width 599 height 18
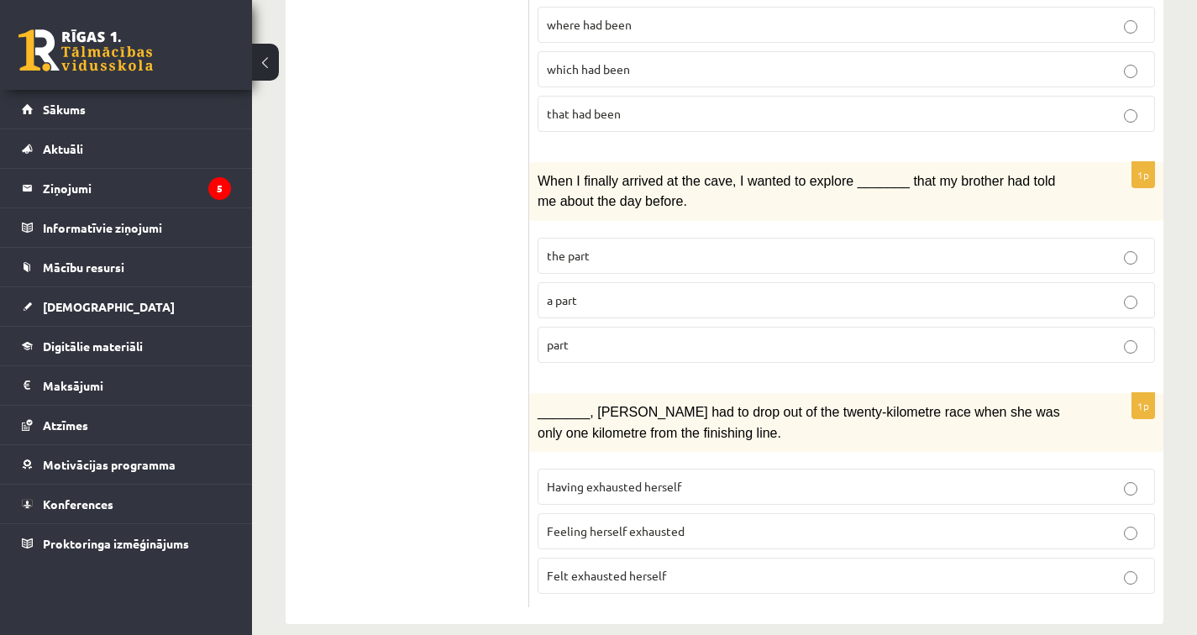
scroll to position [2037, 0]
click at [710, 566] on label "Felt exhausted herself" at bounding box center [846, 577] width 617 height 36
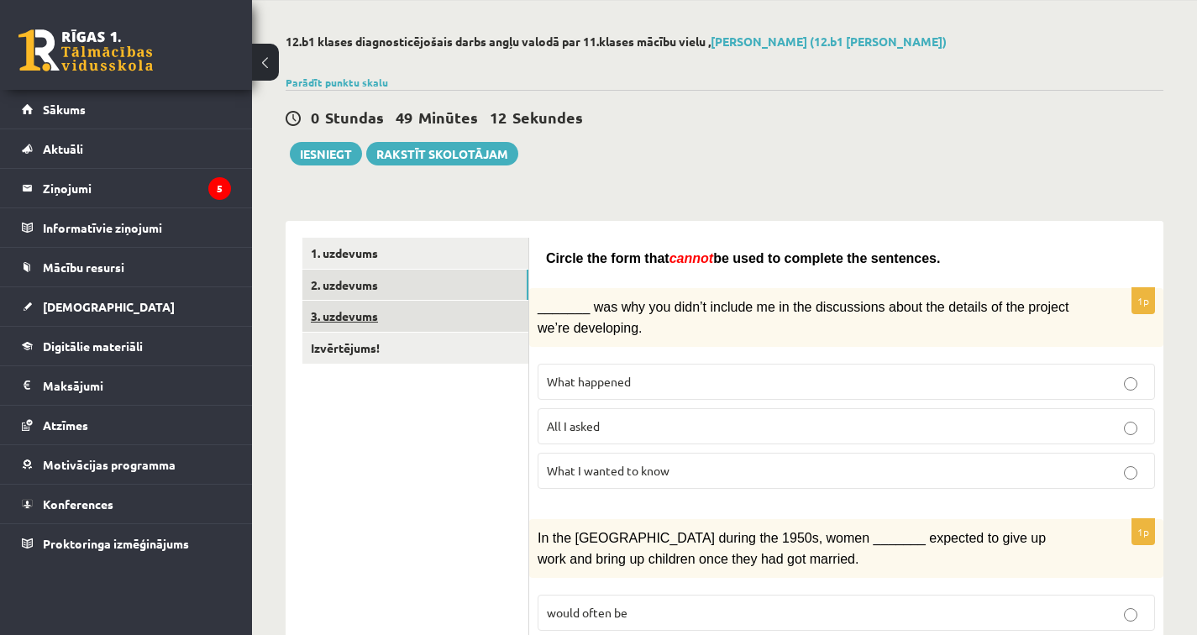
scroll to position [60, 0]
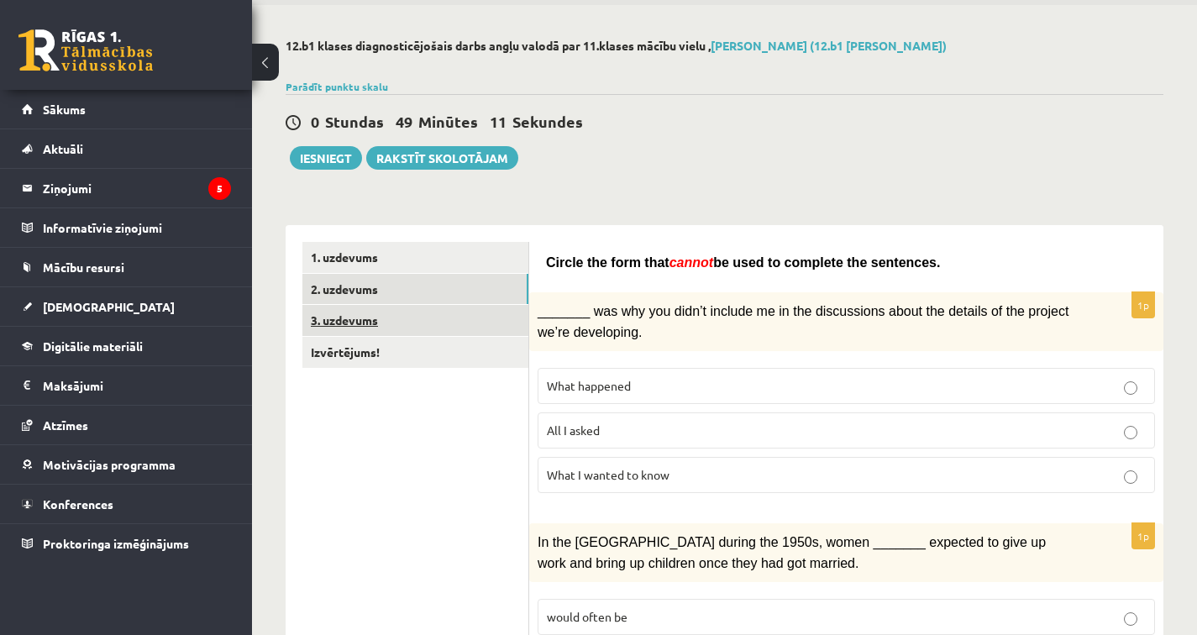
click at [419, 331] on link "3. uzdevums" at bounding box center [415, 320] width 226 height 31
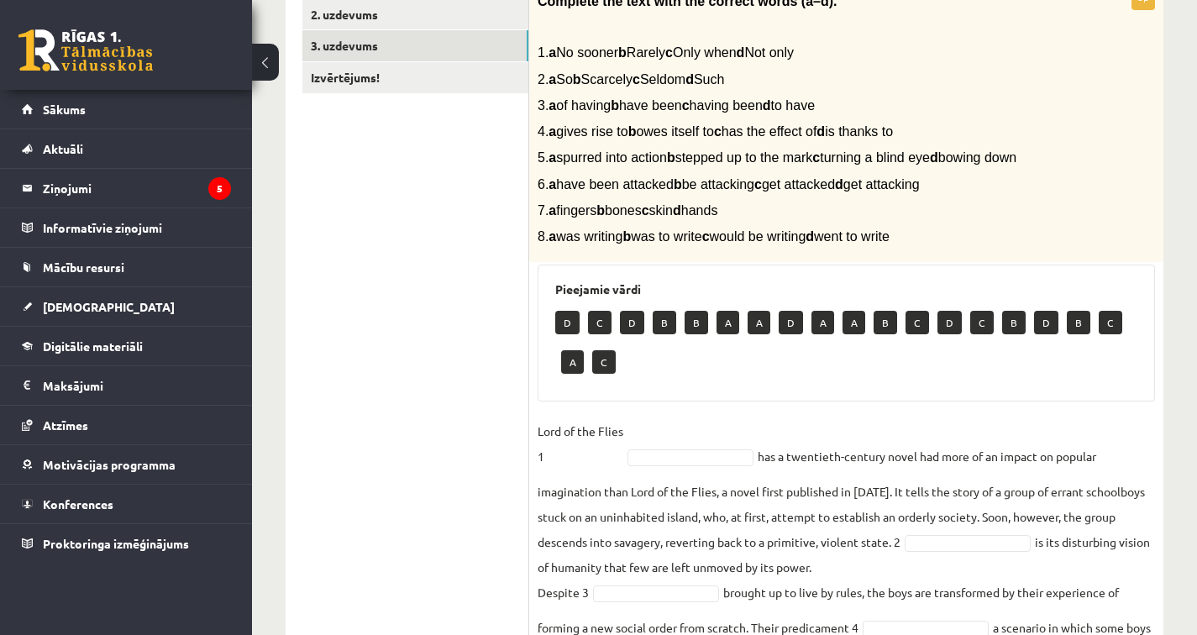
scroll to position [336, 0]
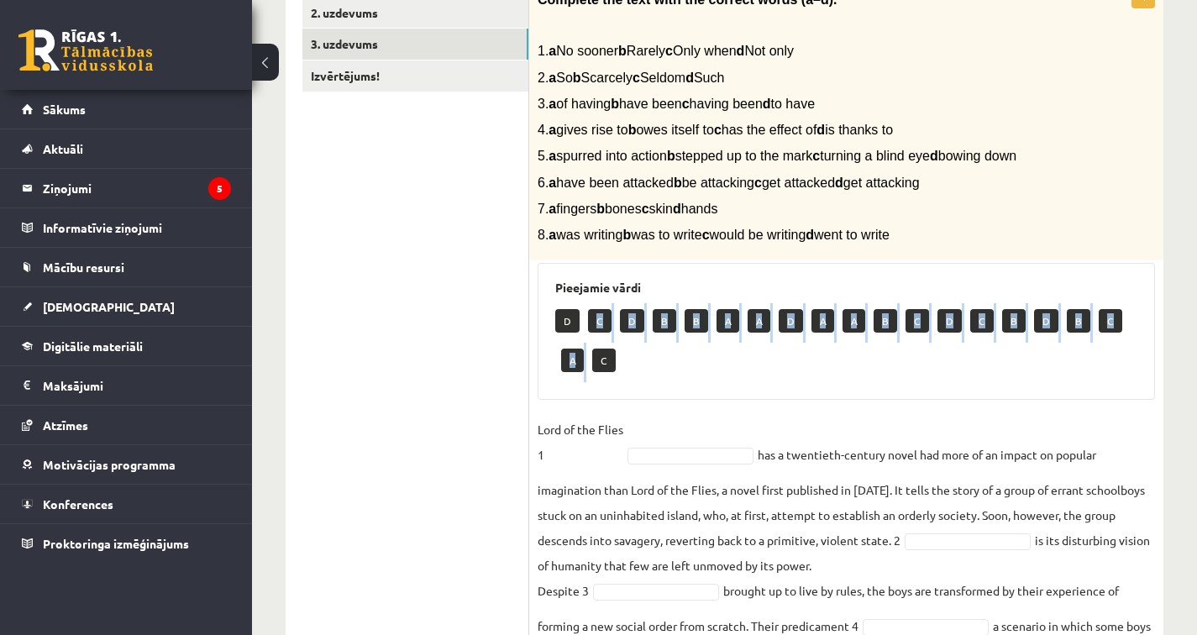
drag, startPoint x: 598, startPoint y: 331, endPoint x: 613, endPoint y: 344, distance: 20.2
click at [613, 344] on div "D C D B B A A D A A B C D C B D B C A C" at bounding box center [846, 342] width 582 height 79
click at [630, 365] on div "D C D B B A A D A A B C D C B D B C A C" at bounding box center [846, 342] width 582 height 79
click at [609, 371] on p "C" at bounding box center [604, 361] width 24 height 24
click at [692, 455] on fieldset "Lord of the Flies 1 has a twentieth-century novel had more of an impact on popu…" at bounding box center [846, 621] width 617 height 408
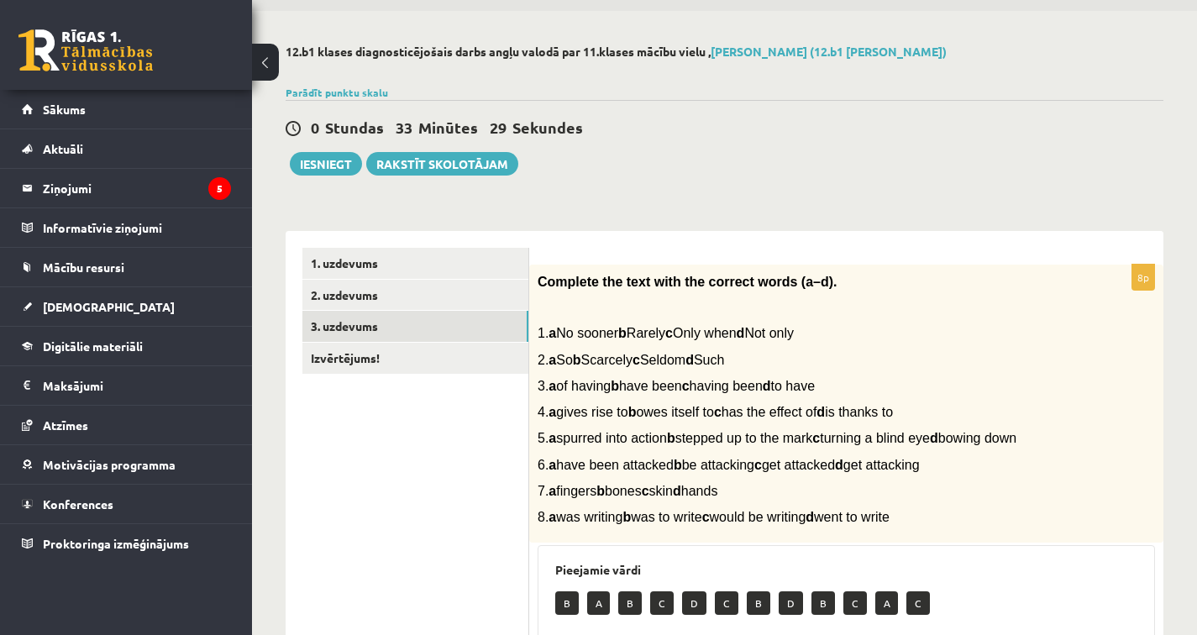
scroll to position [55, 0]
click at [420, 365] on link "Izvērtējums!" at bounding box center [415, 357] width 226 height 31
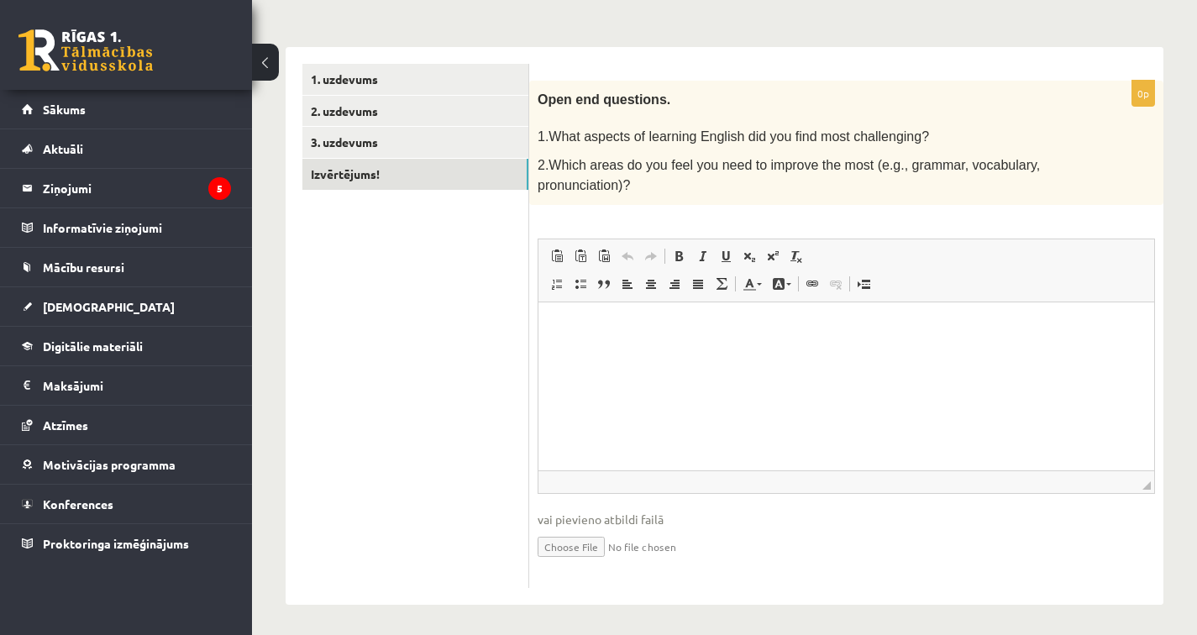
scroll to position [237, 0]
click at [722, 346] on html at bounding box center [846, 327] width 616 height 51
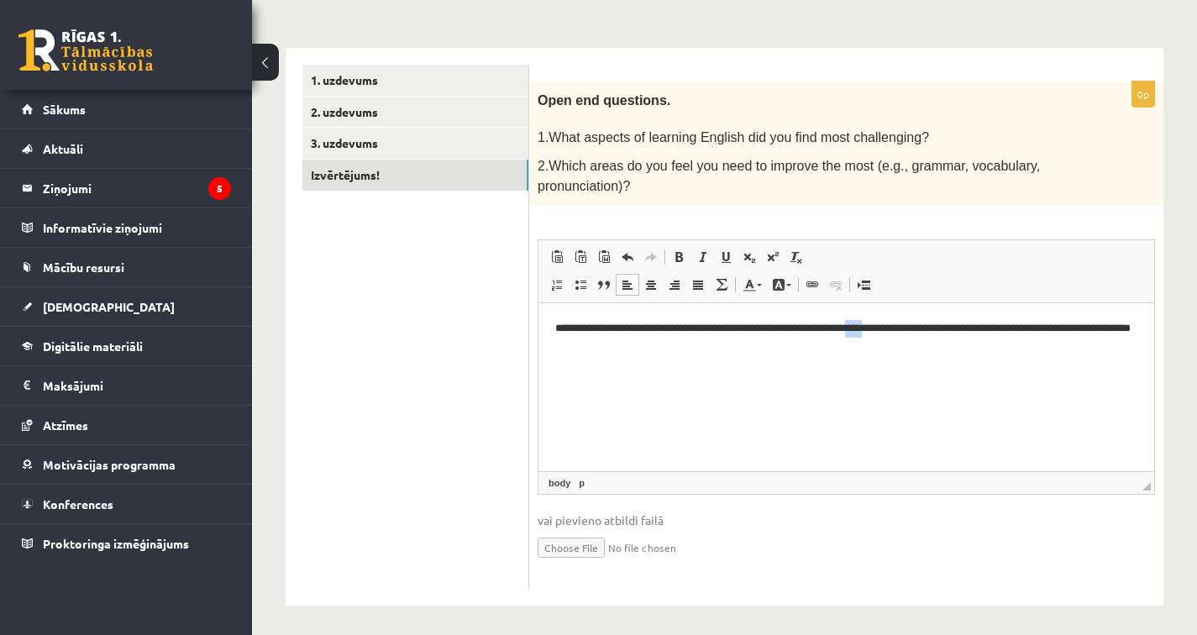
drag, startPoint x: 908, startPoint y: 327, endPoint x: 884, endPoint y: 326, distance: 23.5
click at [884, 326] on p "**********" at bounding box center [846, 336] width 582 height 34
click at [737, 356] on html "**********" at bounding box center [846, 335] width 616 height 67
drag, startPoint x: 811, startPoint y: 398, endPoint x: 784, endPoint y: 395, distance: 27.9
click at [784, 395] on p "**********" at bounding box center [846, 400] width 582 height 17
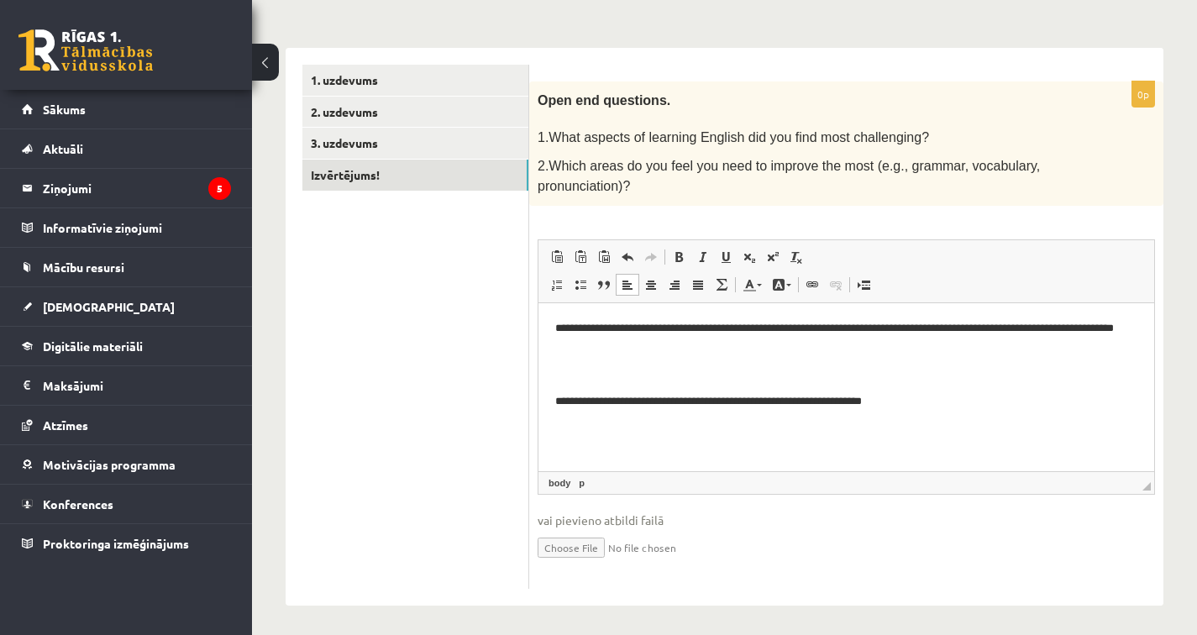
click at [956, 410] on html "**********" at bounding box center [846, 363] width 616 height 123
click at [1142, 482] on span "◢" at bounding box center [1146, 486] width 8 height 8
click at [1103, 514] on span "vai pievieno atbildi failā" at bounding box center [846, 521] width 617 height 18
click at [1031, 532] on input "file" at bounding box center [846, 546] width 617 height 34
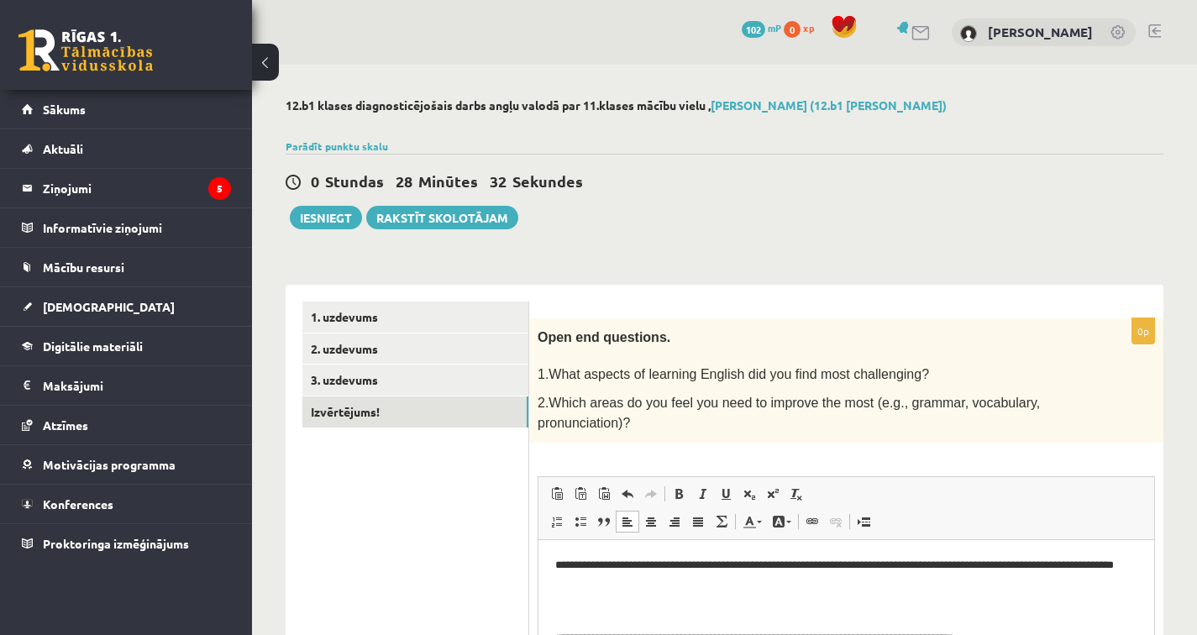
scroll to position [0, 0]
click at [343, 217] on button "Iesniegt" at bounding box center [326, 218] width 72 height 24
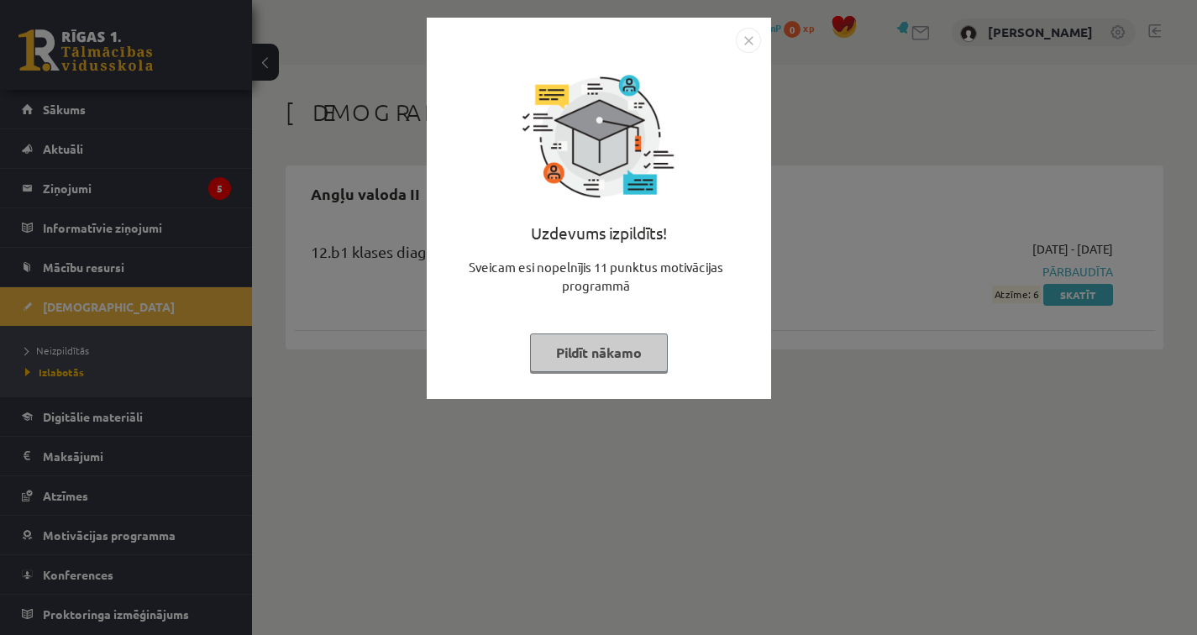
click at [746, 46] on img "Close" at bounding box center [748, 40] width 25 height 25
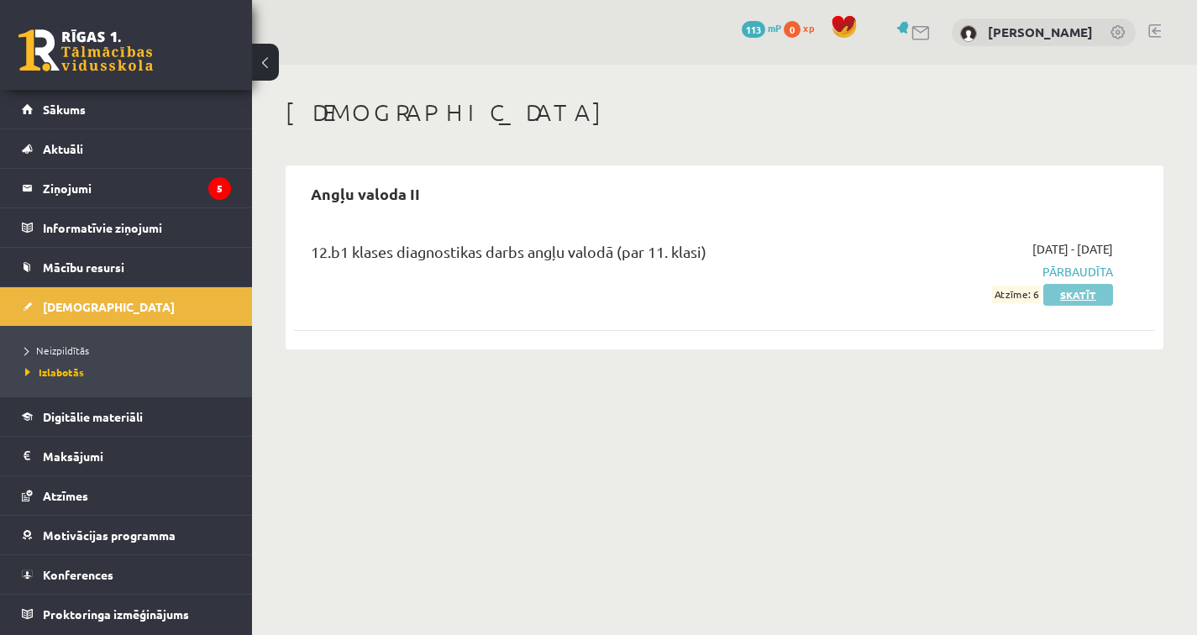
click at [1078, 292] on link "Skatīt" at bounding box center [1078, 295] width 70 height 22
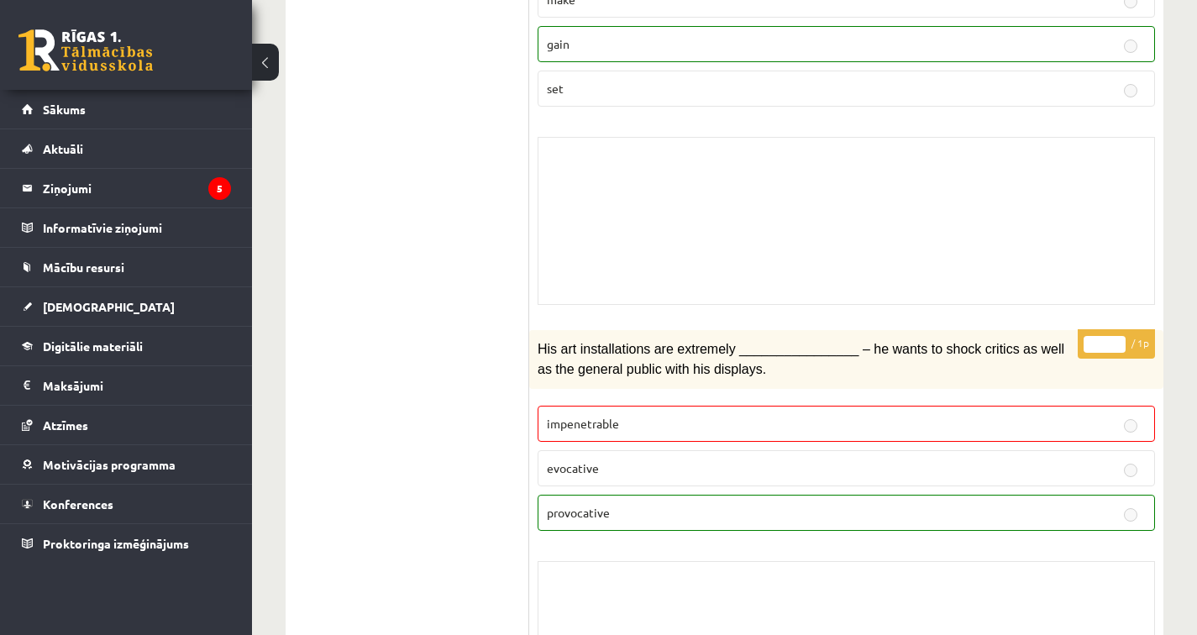
scroll to position [3860, 0]
